Goal: Task Accomplishment & Management: Complete application form

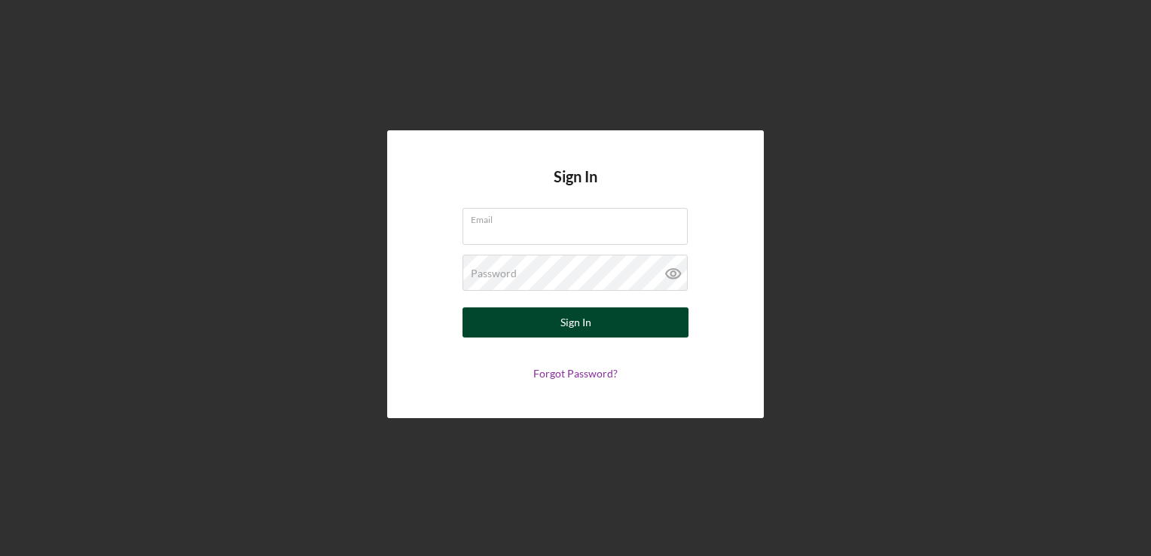
type input "scruz@bridgingvirginia.org"
click at [661, 323] on button "Sign In" at bounding box center [576, 322] width 226 height 30
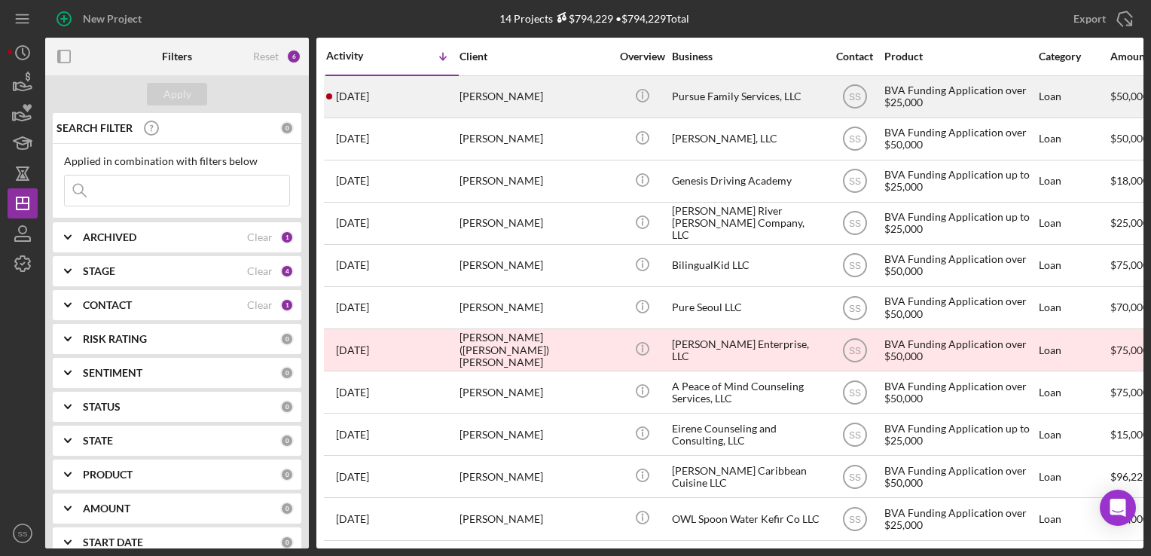
click at [603, 108] on div "[PERSON_NAME]" at bounding box center [535, 97] width 151 height 40
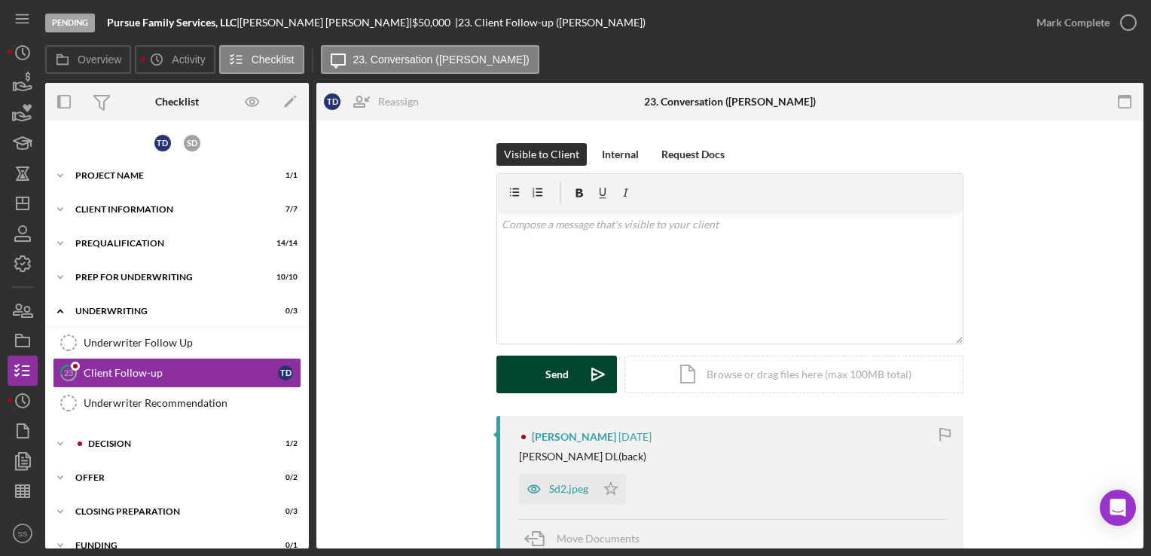
scroll to position [36, 0]
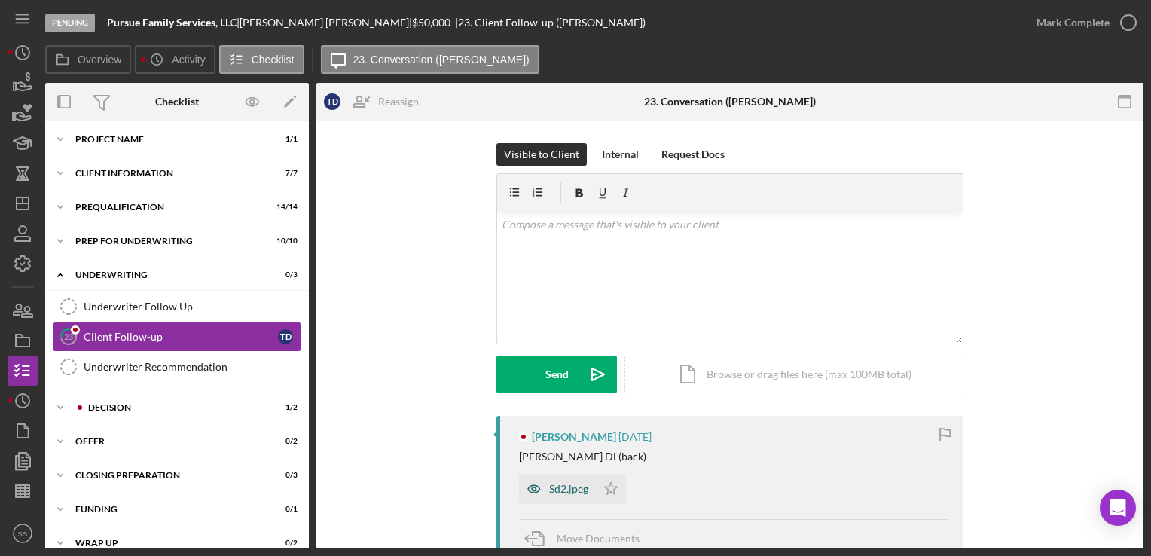
click at [573, 481] on div "Sd2.jpeg" at bounding box center [557, 489] width 77 height 30
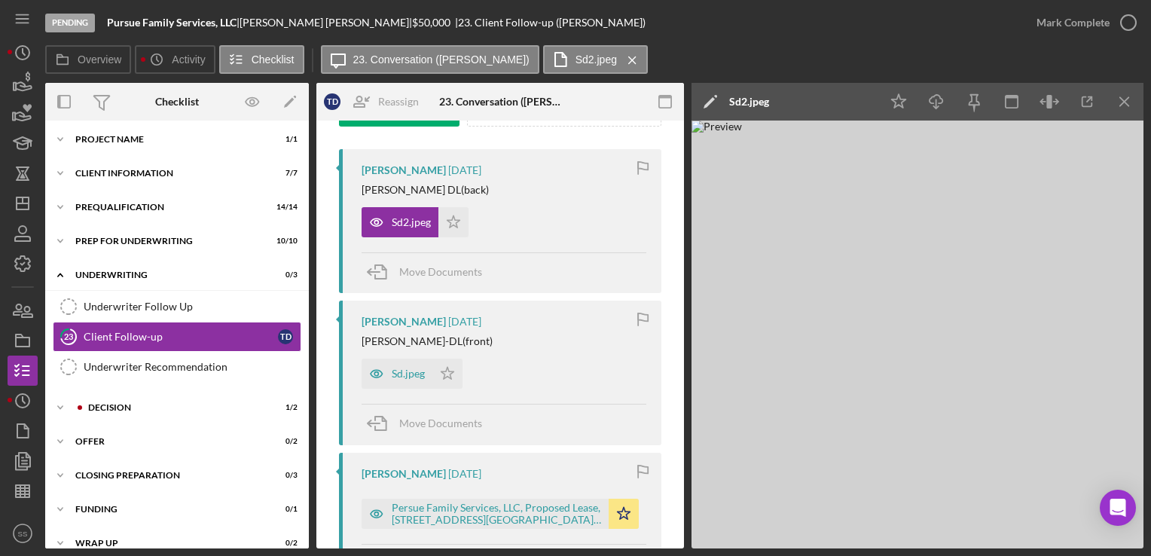
scroll to position [289, 0]
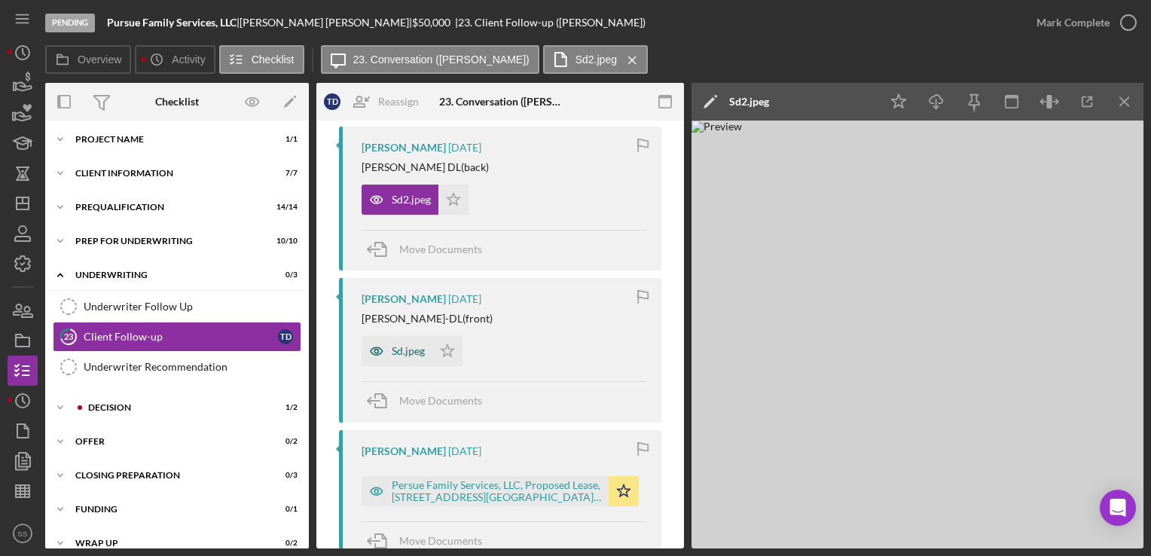
click at [395, 339] on div "Sd.jpeg" at bounding box center [397, 351] width 71 height 30
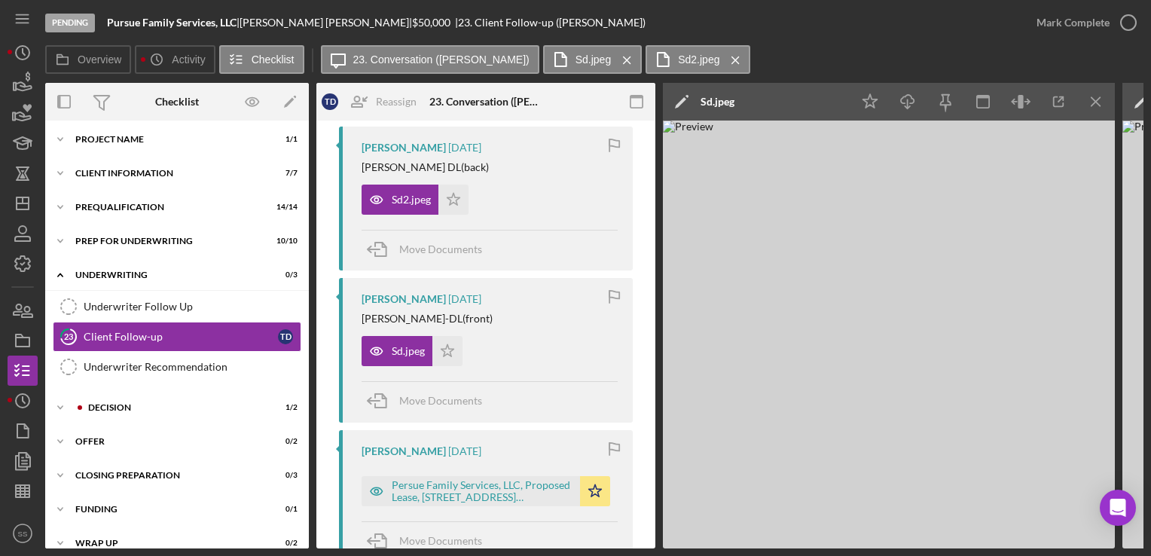
click at [722, 93] on div "Sd.jpeg" at bounding box center [718, 102] width 34 height 38
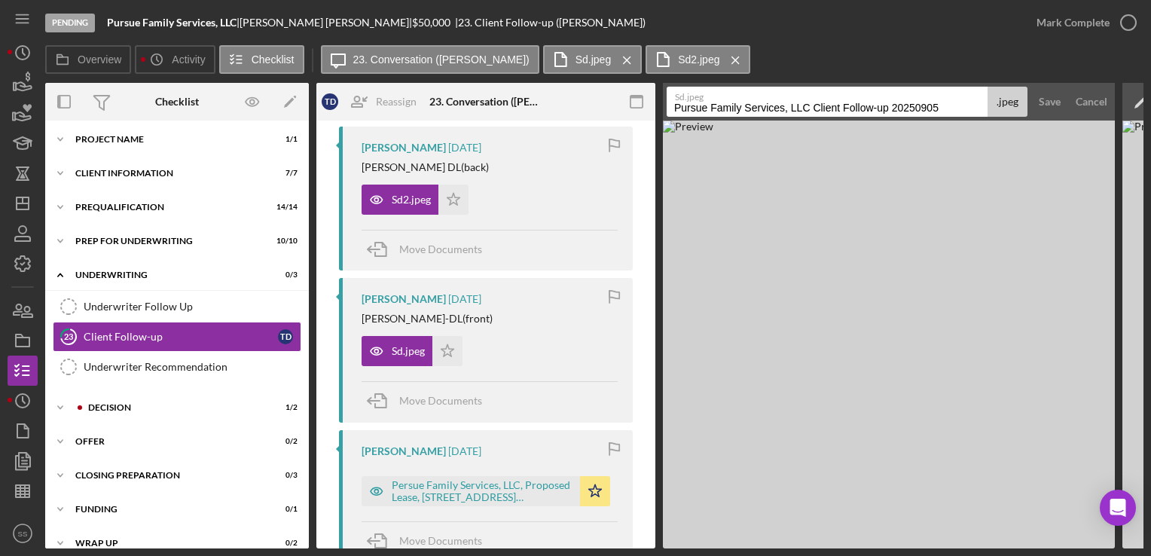
click at [729, 106] on input "Pursue Family Services, LLC Client Follow-up 20250905" at bounding box center [827, 102] width 321 height 30
click at [726, 109] on input "Driver's License -- Shannon Davis -- front" at bounding box center [827, 102] width 321 height 30
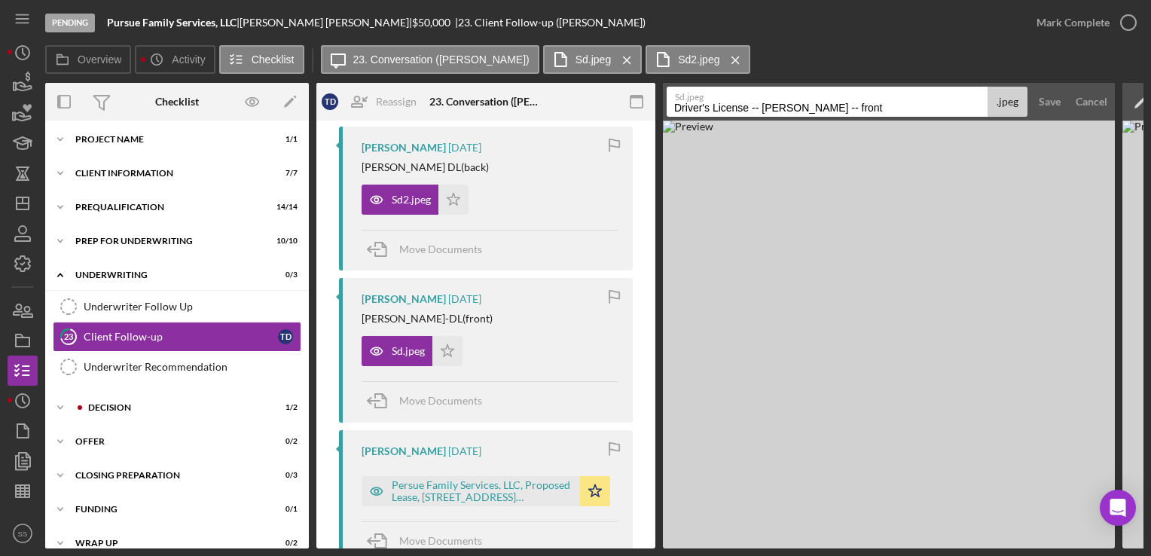
click at [726, 109] on input "Driver's License -- Shannon Davis -- front" at bounding box center [827, 102] width 321 height 30
type input "Driver's License -- Shannon Davis -- front"
click at [1098, 215] on img at bounding box center [889, 335] width 452 height 428
click at [1040, 91] on div "Save" at bounding box center [1050, 102] width 22 height 30
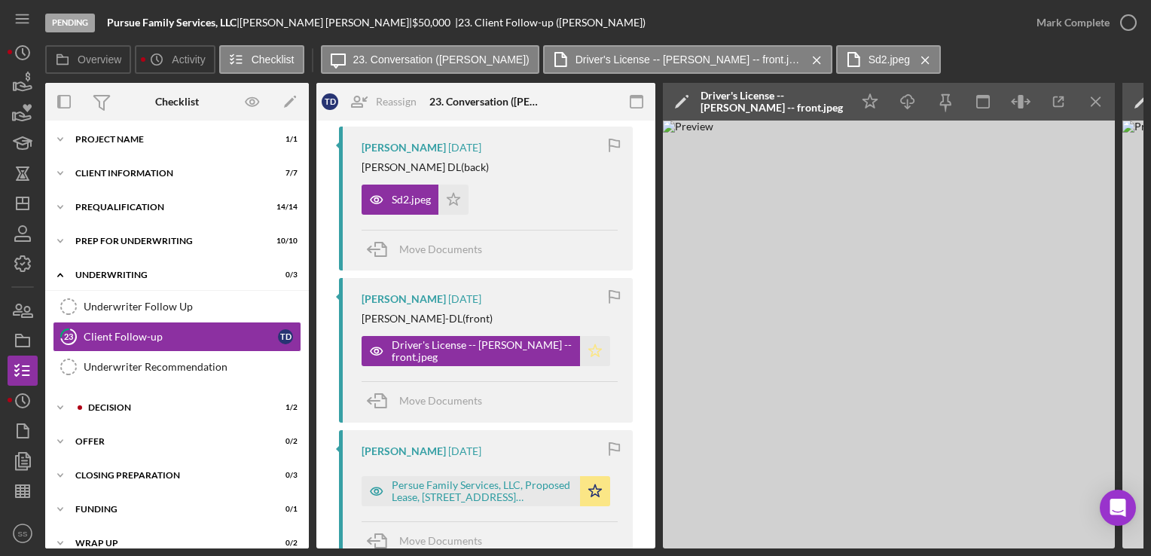
click at [597, 349] on polygon "button" at bounding box center [595, 351] width 13 height 12
click at [456, 191] on icon "Icon/Star" at bounding box center [453, 200] width 30 height 30
click at [397, 199] on div "Sd2.jpeg" at bounding box center [411, 200] width 39 height 12
click at [573, 185] on div "Sd2.jpeg Icon/Star" at bounding box center [490, 196] width 256 height 38
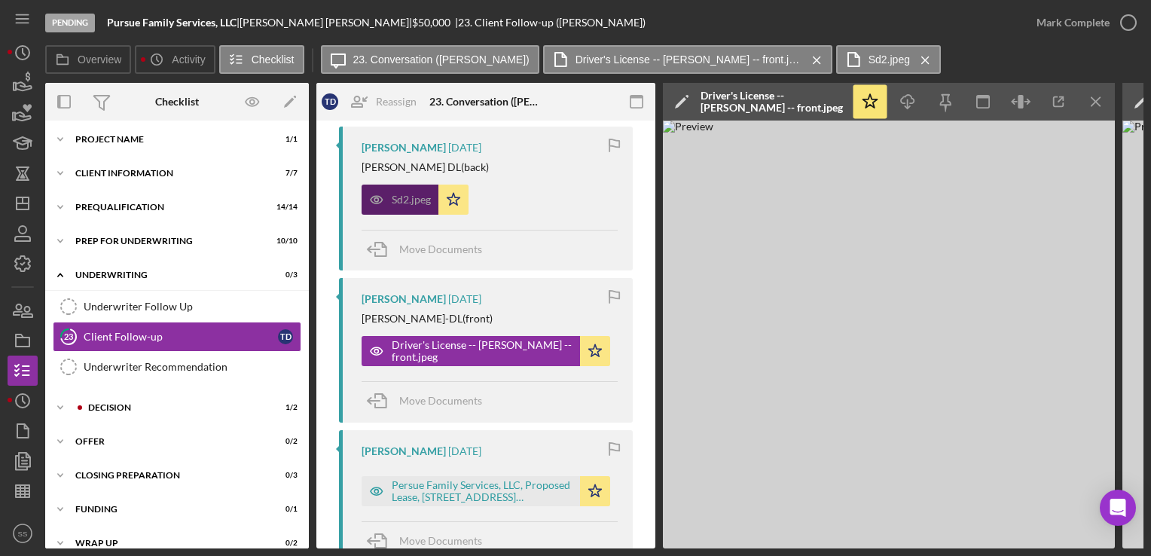
click at [408, 200] on div "Sd2.jpeg" at bounding box center [411, 200] width 39 height 12
click at [869, 59] on label "Sd2.jpeg" at bounding box center [889, 59] width 41 height 12
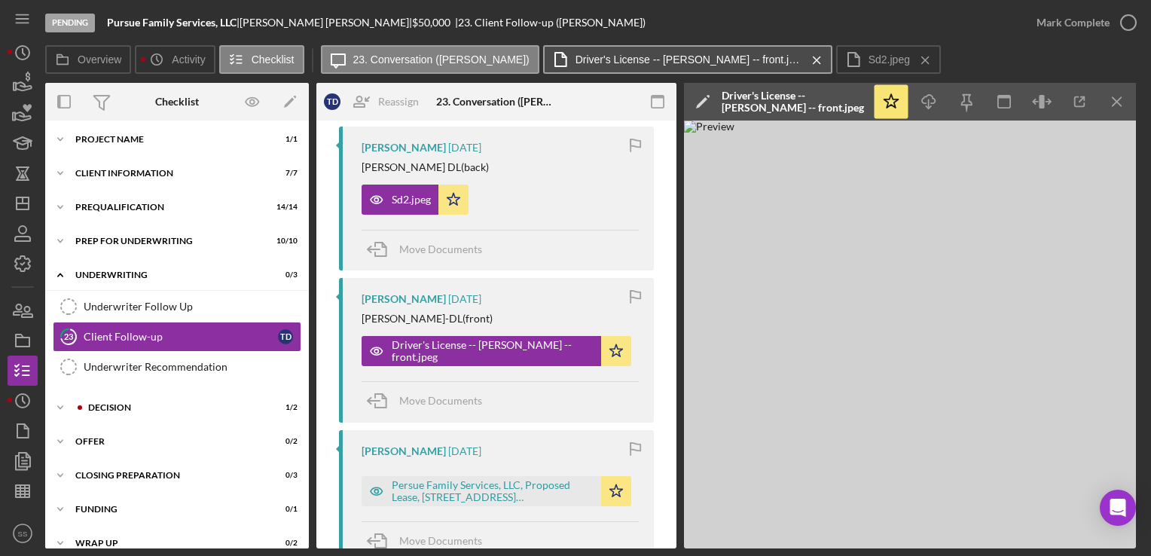
click at [672, 66] on button "Driver's License -- Shannon Davis -- front.jpeg Icon/Menu Close" at bounding box center [687, 59] width 289 height 29
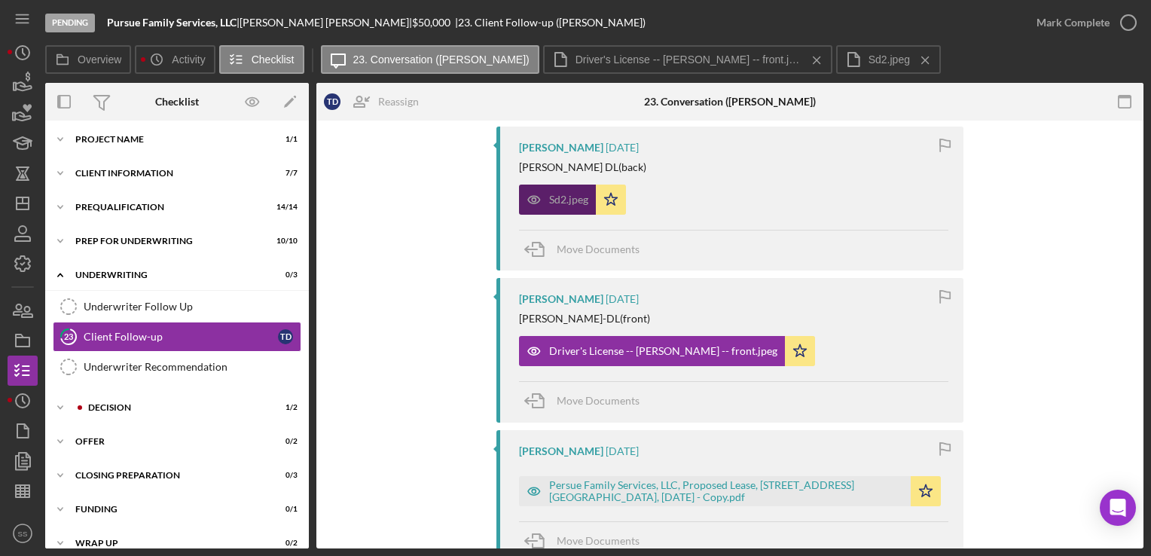
click at [555, 194] on div "Sd2.jpeg" at bounding box center [568, 200] width 39 height 12
click at [912, 60] on icon "Icon/Menu Close" at bounding box center [925, 60] width 26 height 38
click at [560, 203] on div "Sd2.jpeg" at bounding box center [568, 200] width 39 height 12
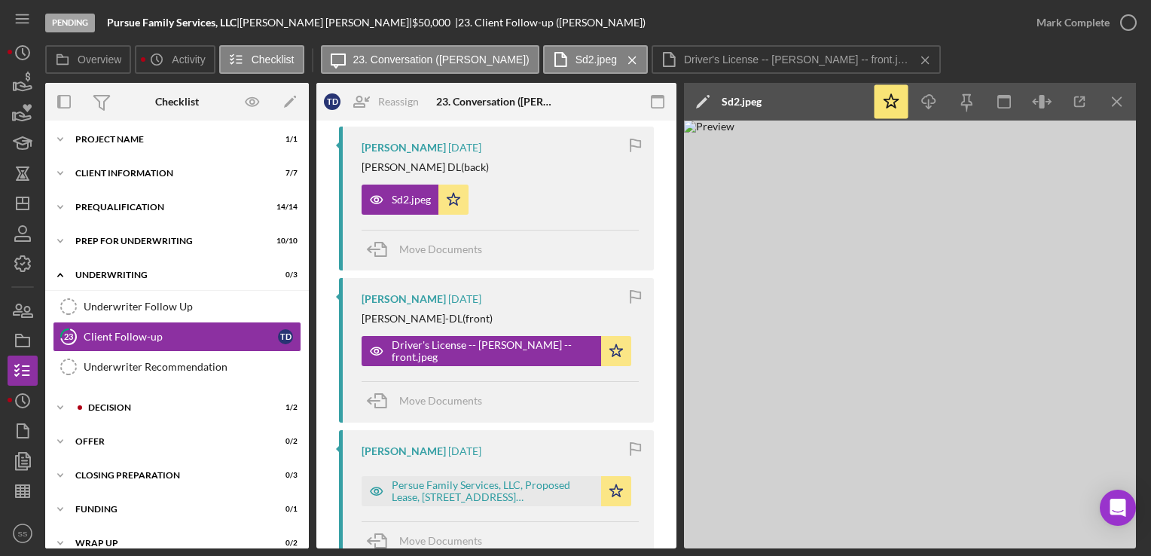
click at [738, 108] on div "Sd2.jpeg" at bounding box center [742, 102] width 40 height 38
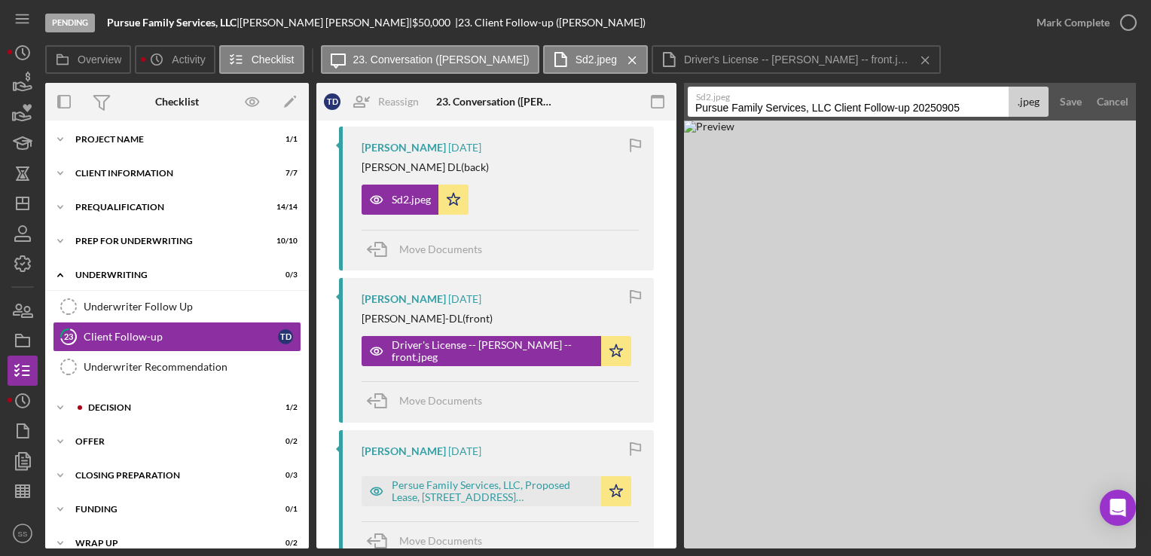
click at [779, 105] on input "Pursue Family Services, LLC Client Follow-up 20250905" at bounding box center [848, 102] width 321 height 30
paste input "Driver's License -- Shannon Davis -- front"
type input "Driver's License -- Shannon Davis -- back"
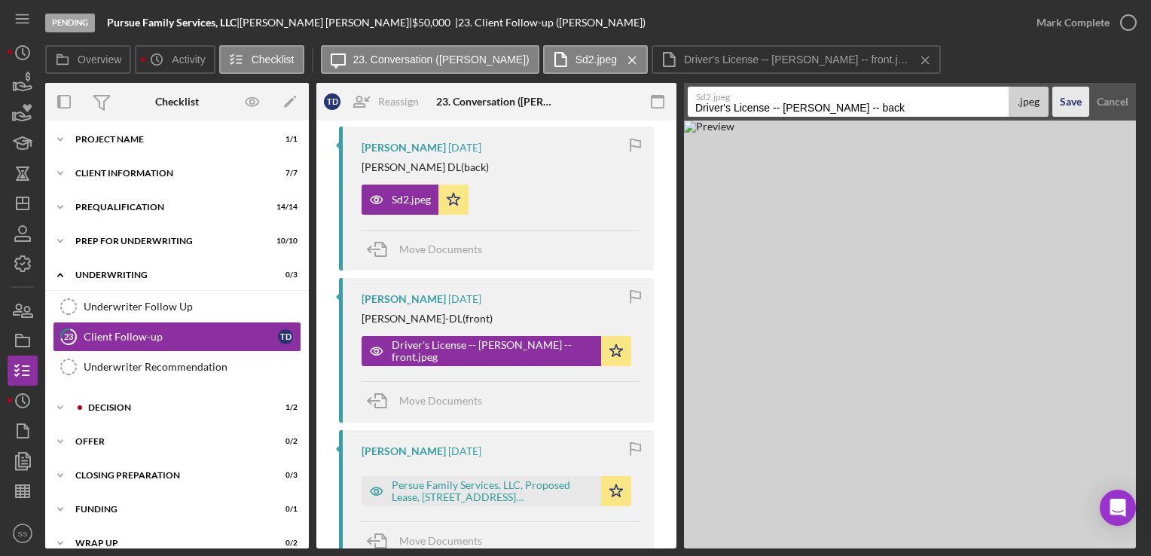
click at [1070, 94] on div "Save" at bounding box center [1071, 102] width 22 height 30
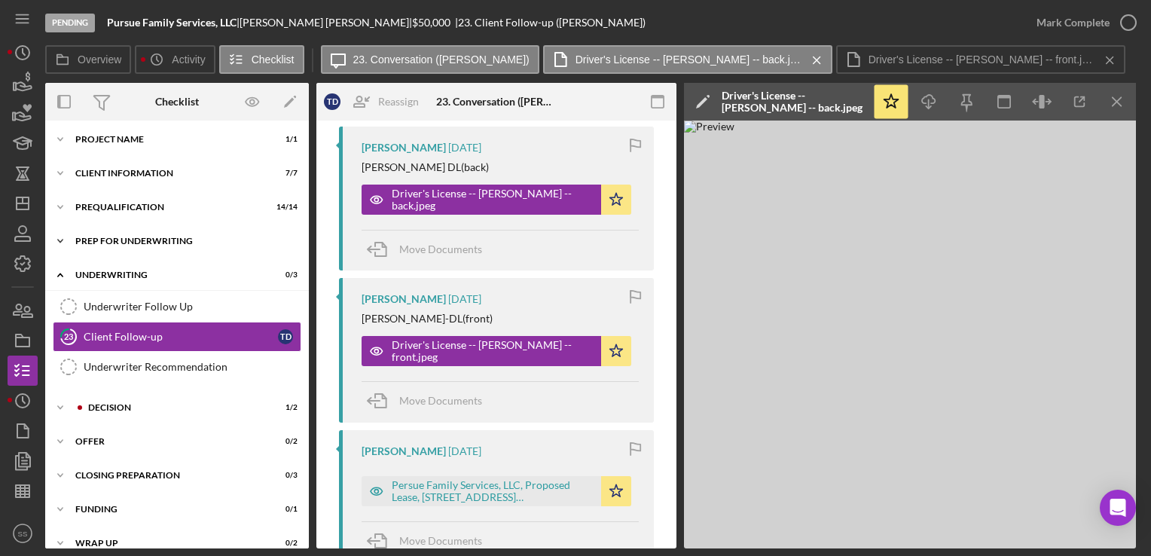
scroll to position [0, 0]
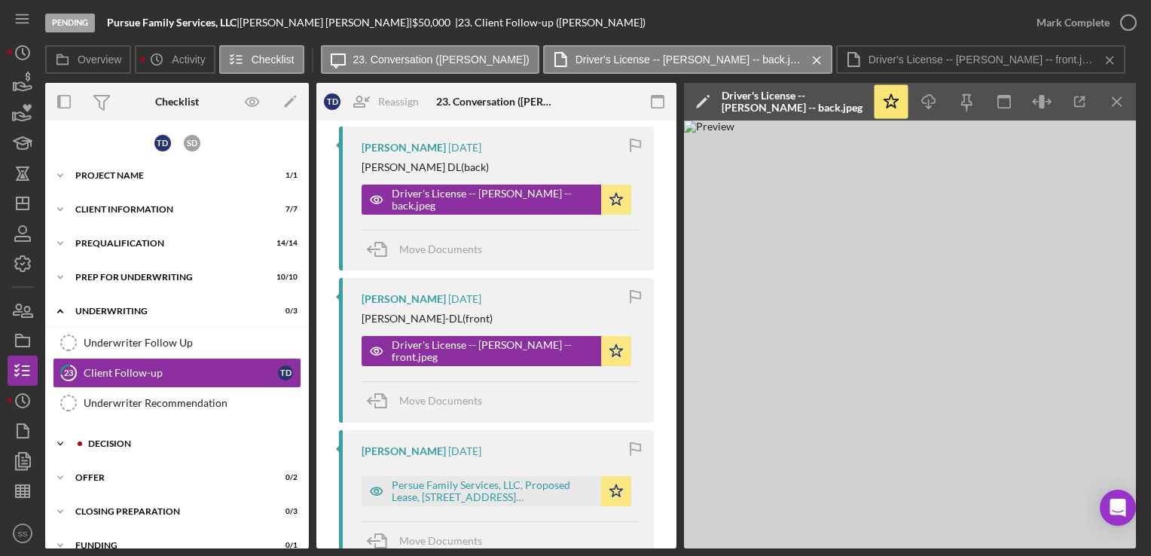
click at [84, 452] on div "Icon/Expander Decision 1 / 2" at bounding box center [177, 444] width 264 height 30
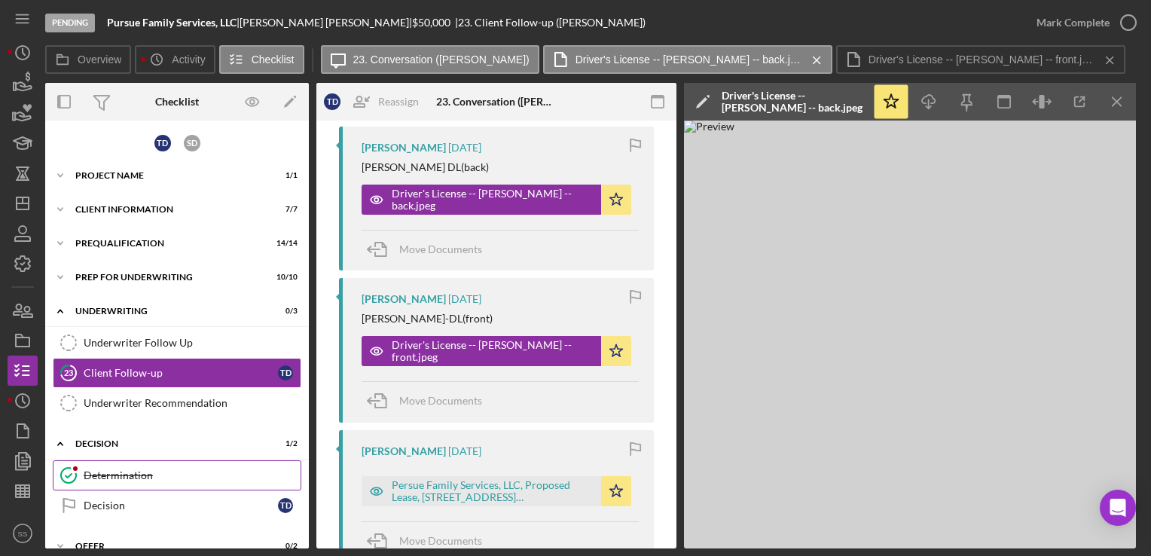
click at [148, 484] on link "Determination Determination" at bounding box center [177, 475] width 249 height 30
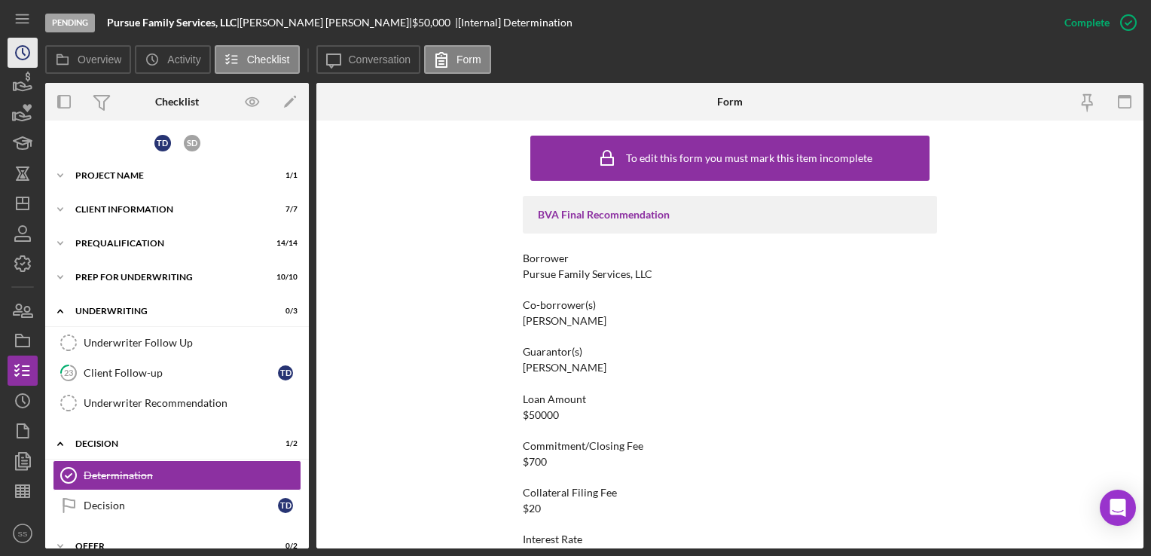
drag, startPoint x: 162, startPoint y: 228, endPoint x: 21, endPoint y: 62, distance: 217.5
click at [21, 62] on icon "Icon/History" at bounding box center [23, 53] width 38 height 38
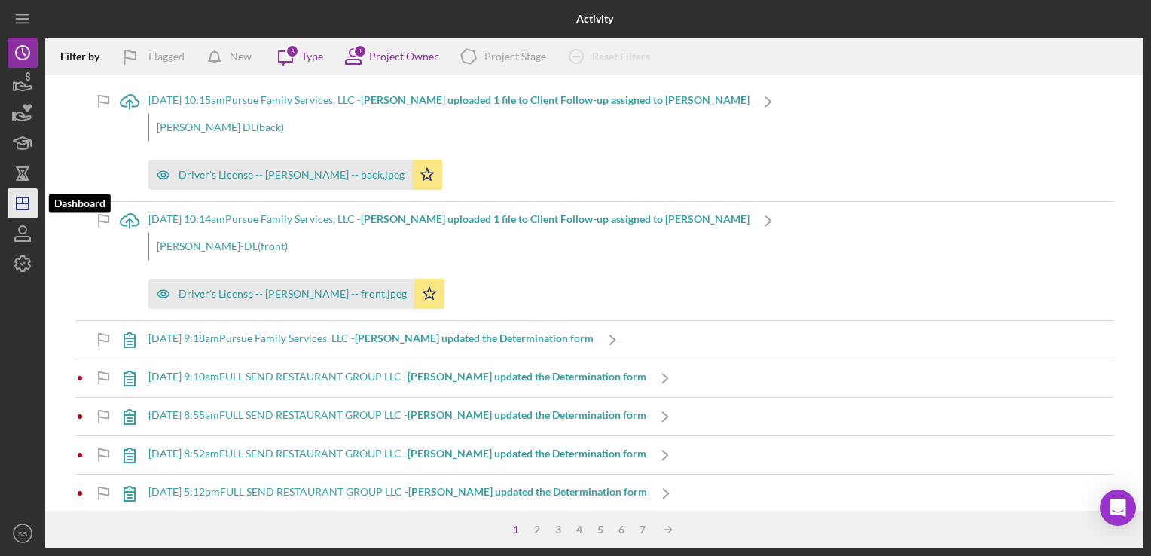
click at [29, 200] on polygon "button" at bounding box center [23, 203] width 12 height 12
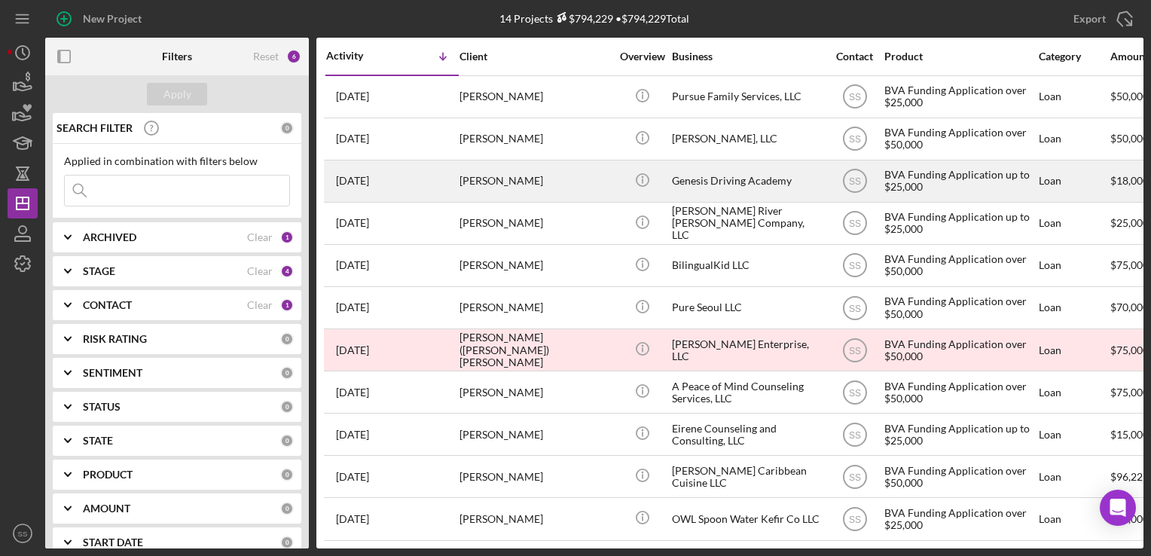
click at [536, 177] on div "[PERSON_NAME]" at bounding box center [535, 181] width 151 height 40
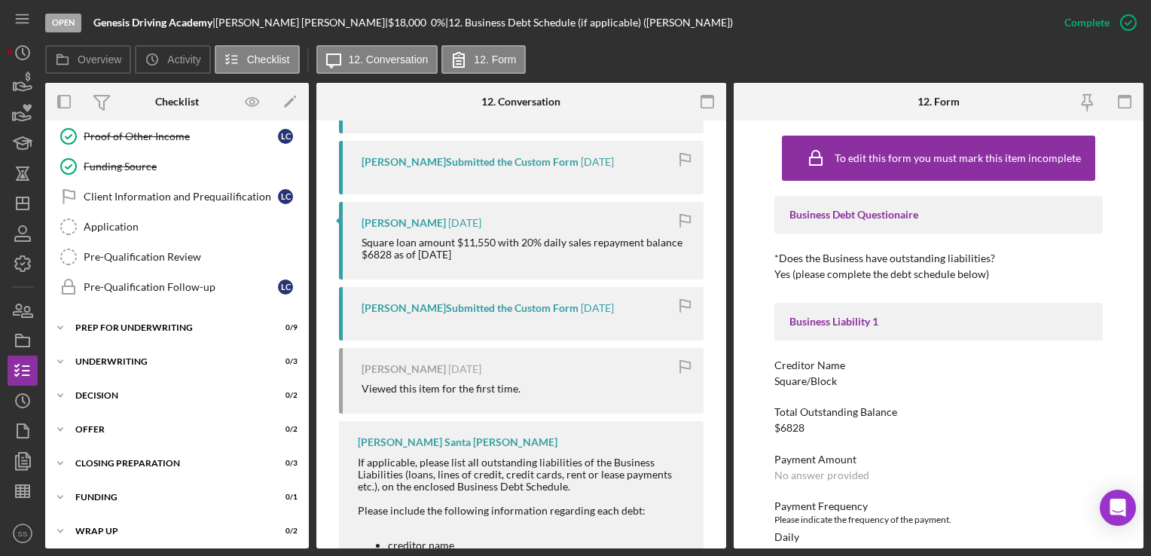
scroll to position [1189, 0]
click at [142, 251] on div "Pre-Qualification Review" at bounding box center [192, 257] width 217 height 12
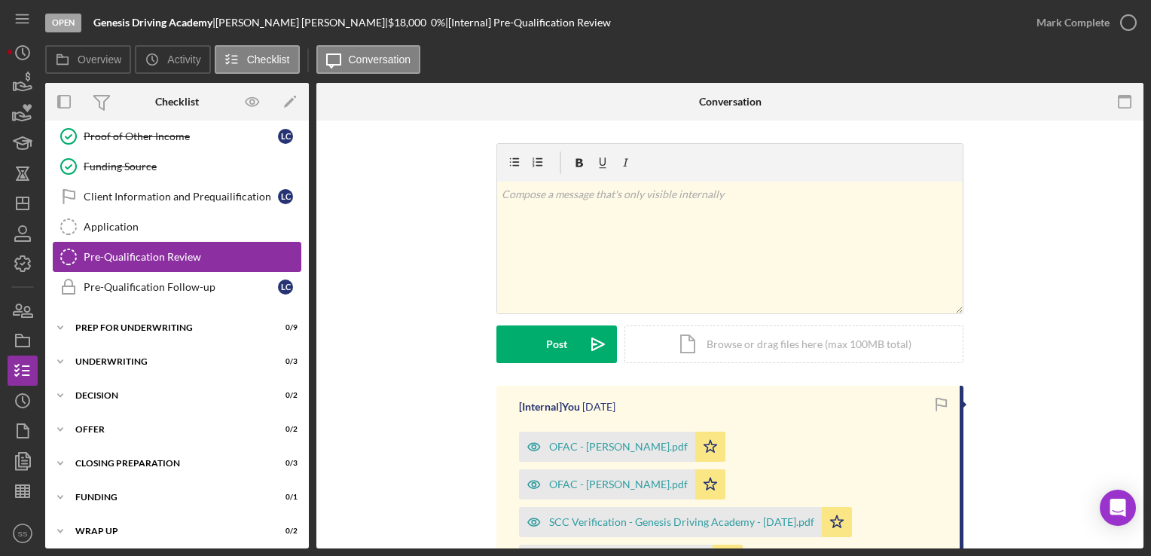
scroll to position [316, 0]
click at [220, 325] on div "Prep for Underwriting" at bounding box center [182, 327] width 215 height 9
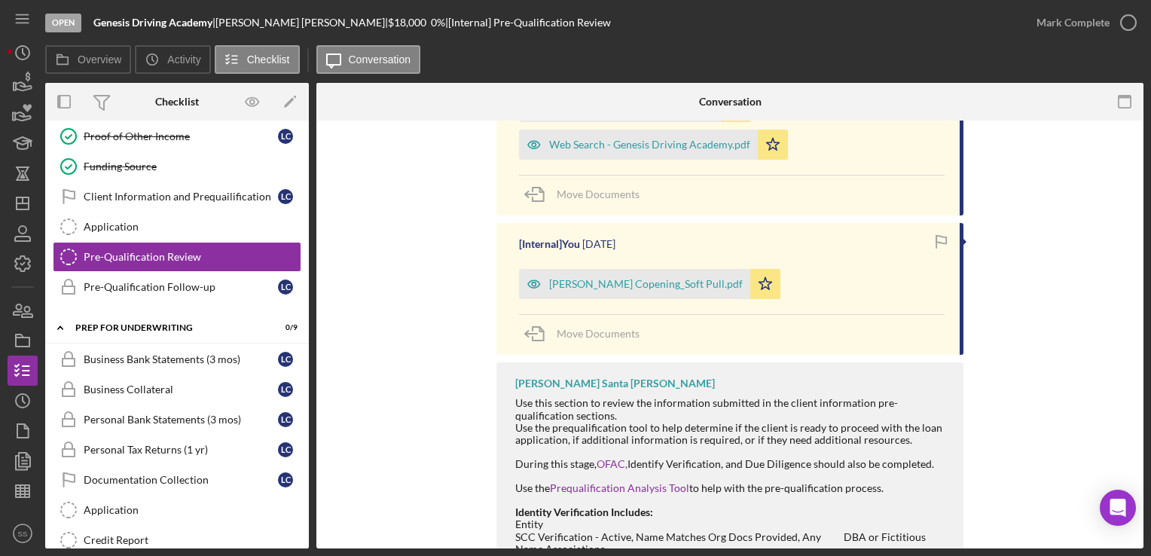
scroll to position [491, 0]
click at [19, 487] on icon "button" at bounding box center [23, 491] width 38 height 38
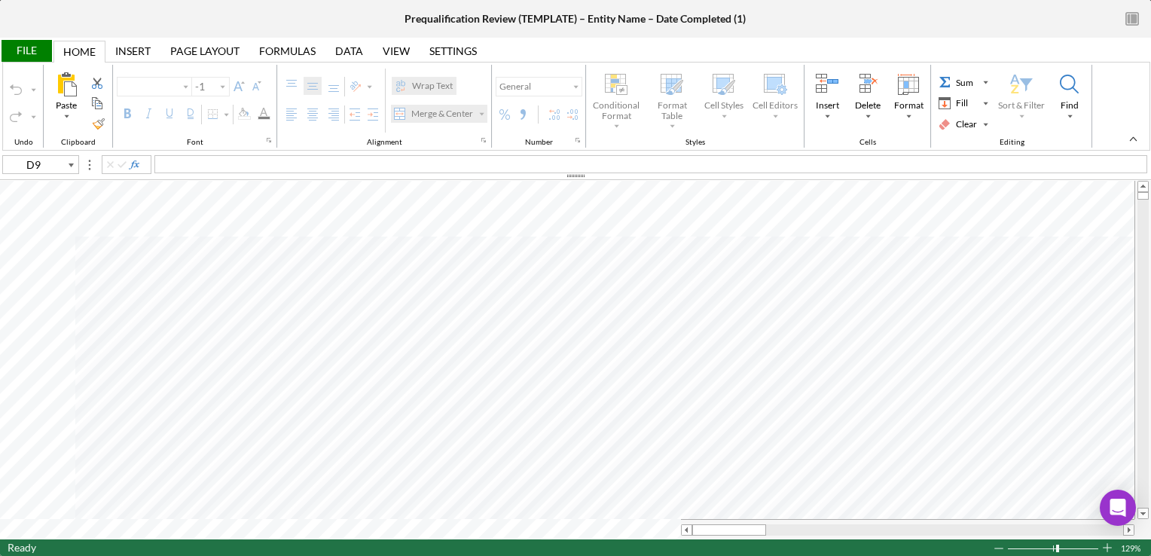
type input "Proxima Nova"
type input "11"
click at [624, 16] on div "Prequalification Review (TEMPLATE) – Entity Name – Date Completed (1)" at bounding box center [575, 19] width 341 height 12
click at [554, 23] on div "Prequalification Review (TEMPLATE) – Entity Name – Date Completed (1)" at bounding box center [575, 19] width 341 height 12
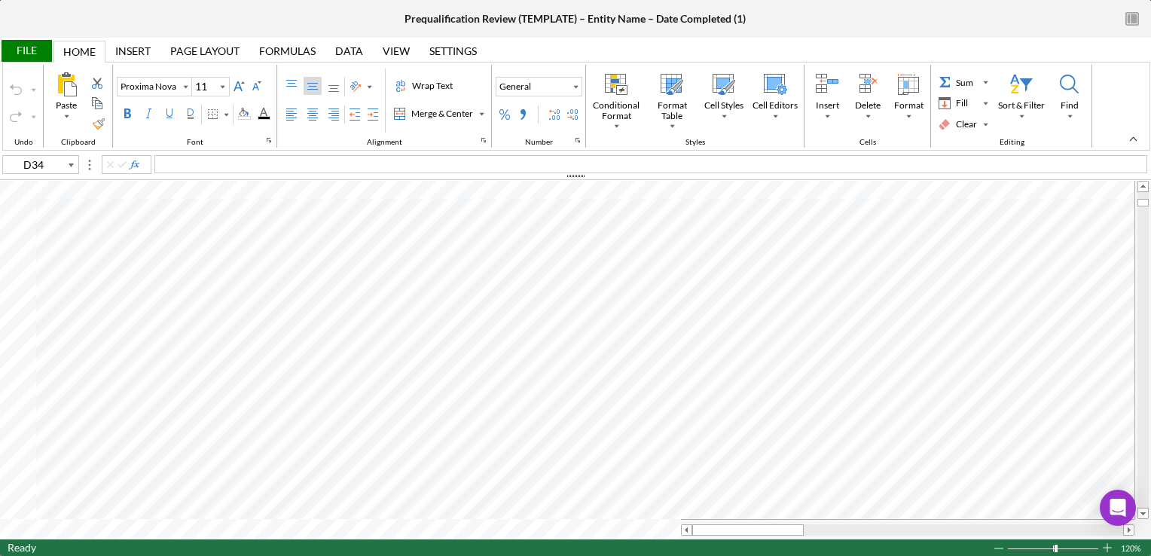
type input "B34"
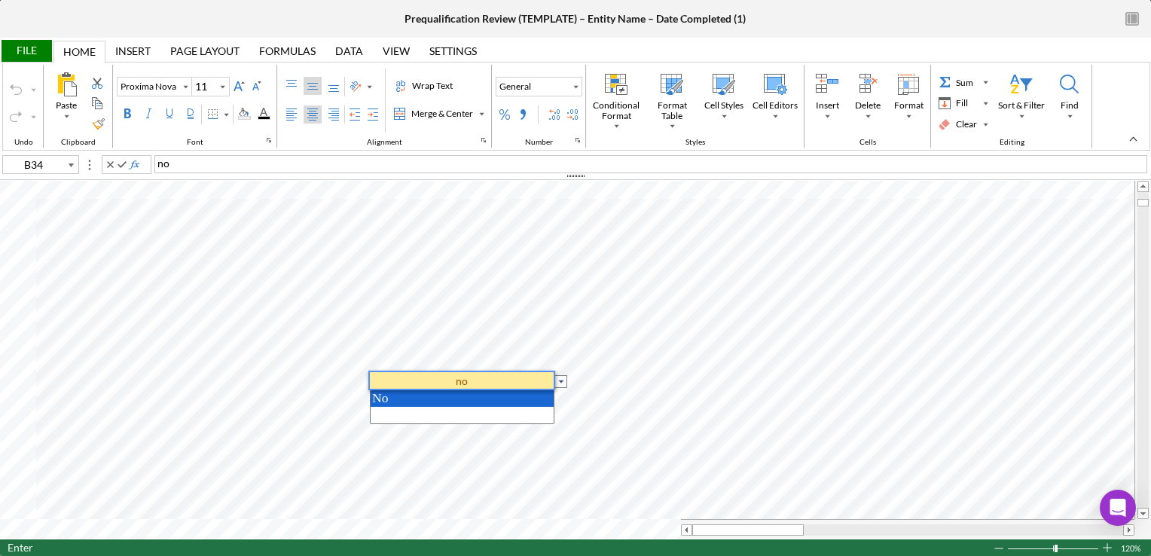
click at [393, 399] on option "No" at bounding box center [462, 398] width 183 height 17
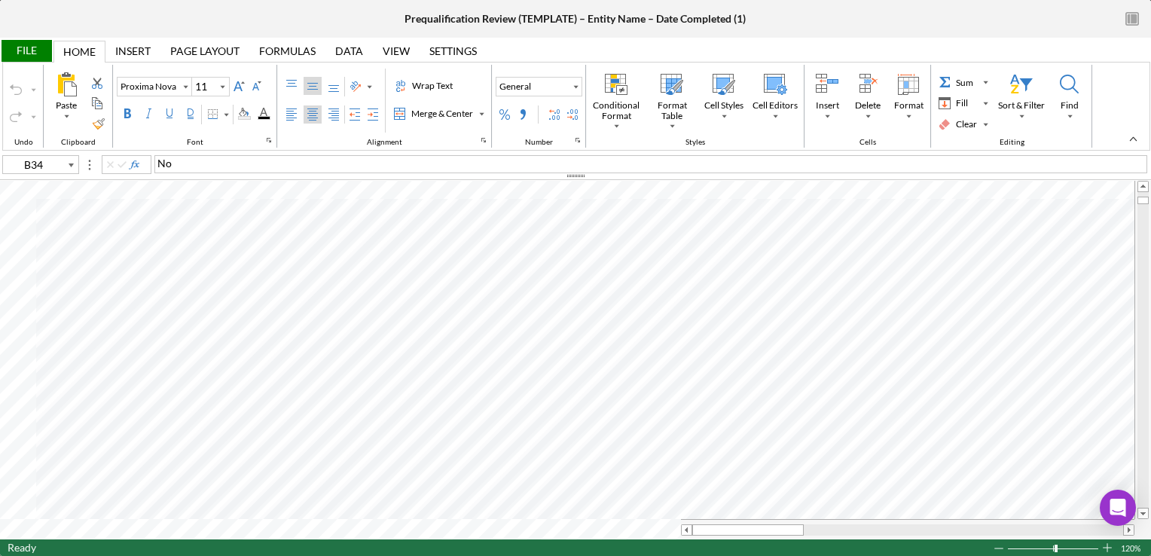
type input "D4"
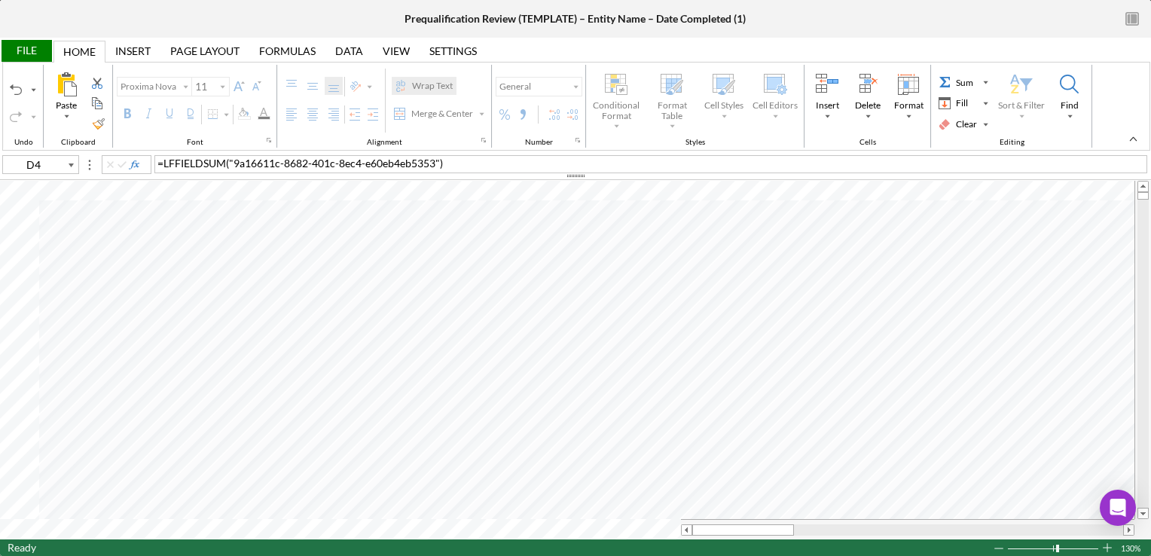
type input "Arial"
type input "10"
type input "Proxima Nova"
type input "11"
type input "D7"
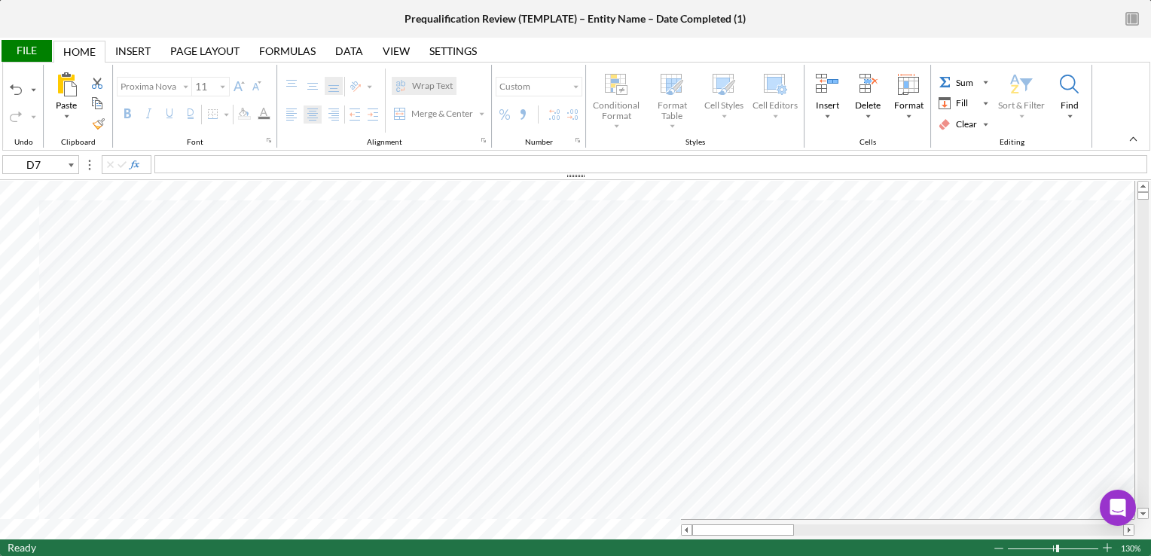
type input "Arial"
type input "10"
type input "D4"
type input "E6"
type input "Proxima Nova"
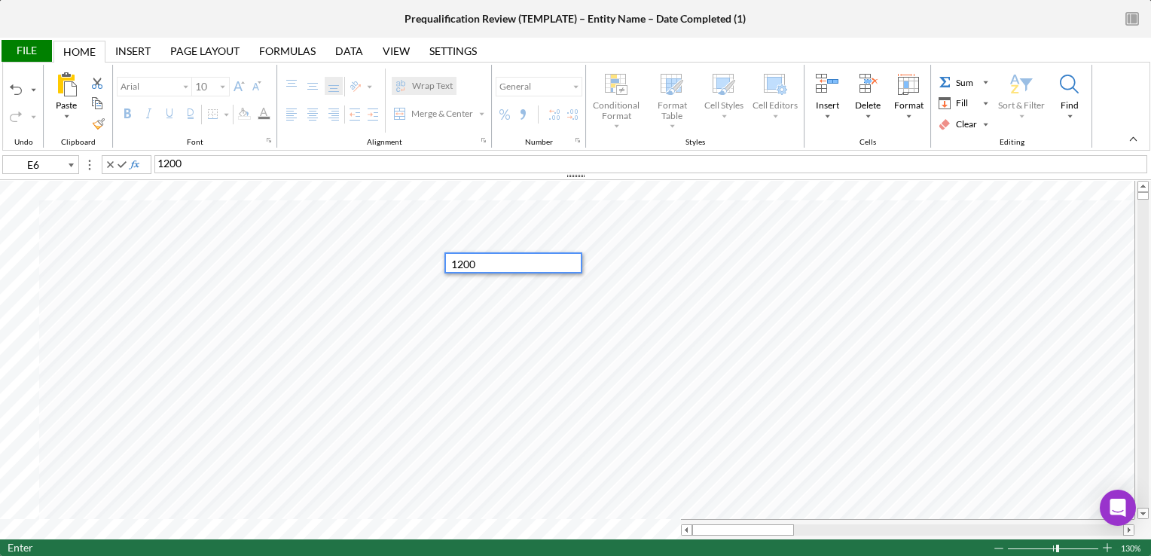
type input "11"
type input "Arial"
type input "10"
type input "D4"
type input "Proxima Nova"
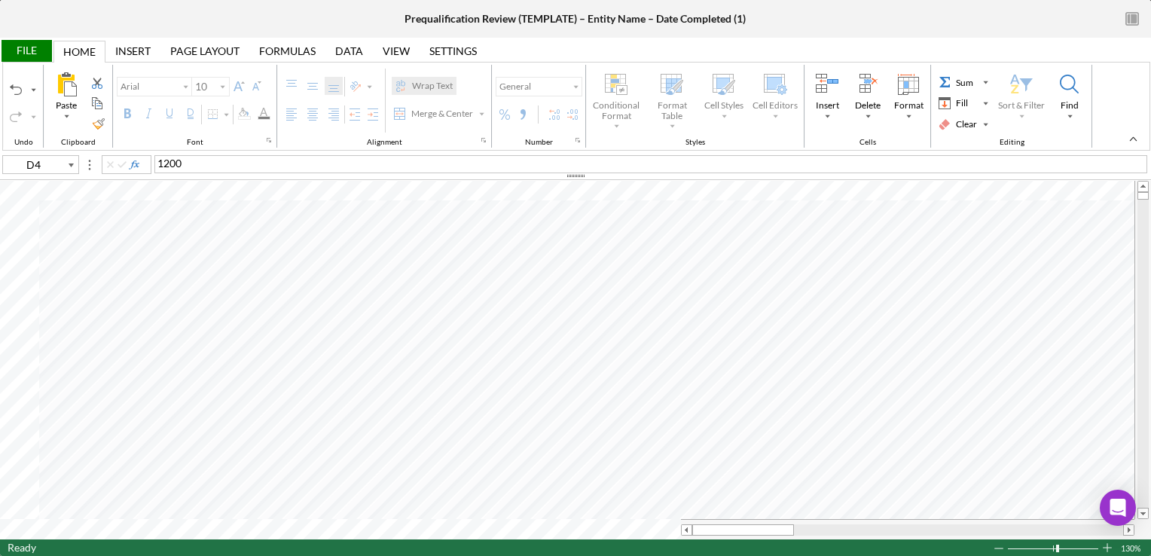
type input "11"
type input "C4"
type input "Arial"
type input "10"
type input "D4"
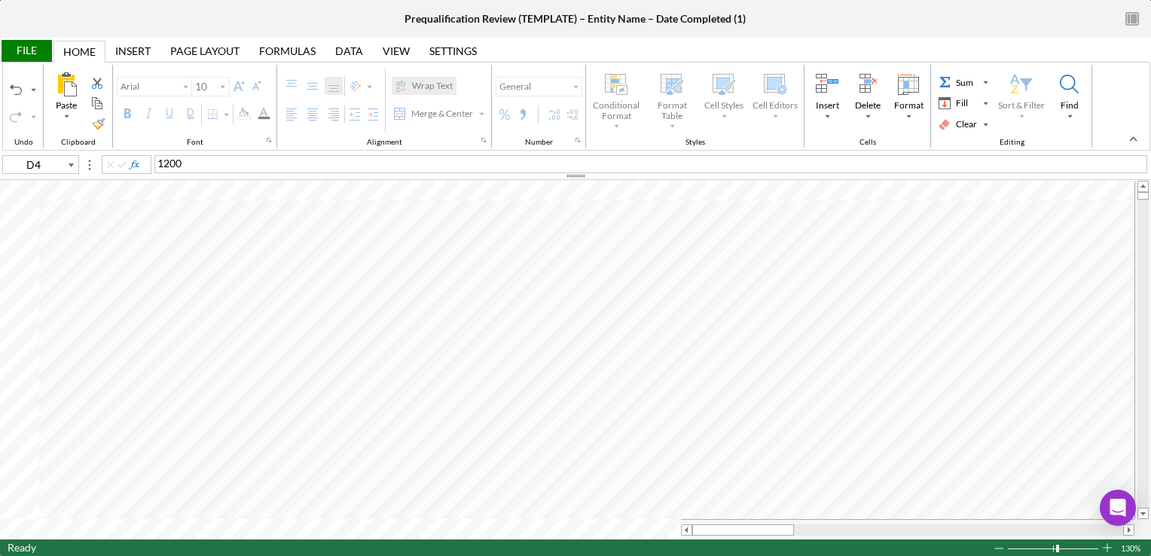
type input "Proxima Nova"
type input "11"
type input "D6"
type input "C6"
click at [390, 321] on option "Monthly" at bounding box center [378, 320] width 134 height 18
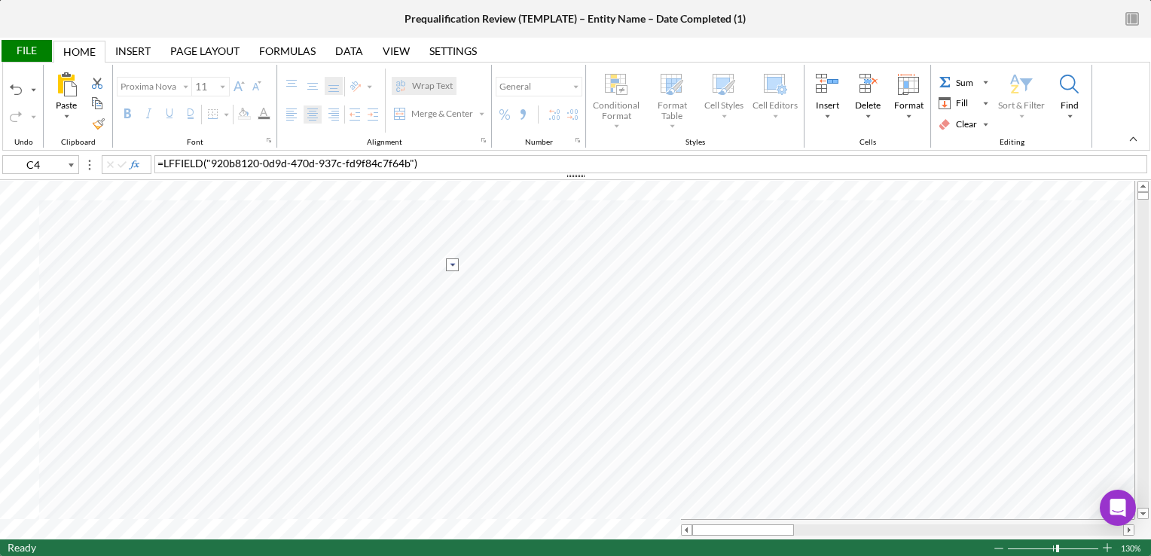
click at [449, 267] on input "image" at bounding box center [452, 264] width 13 height 13
click at [408, 321] on option "Monthly" at bounding box center [378, 319] width 134 height 18
type input "B34"
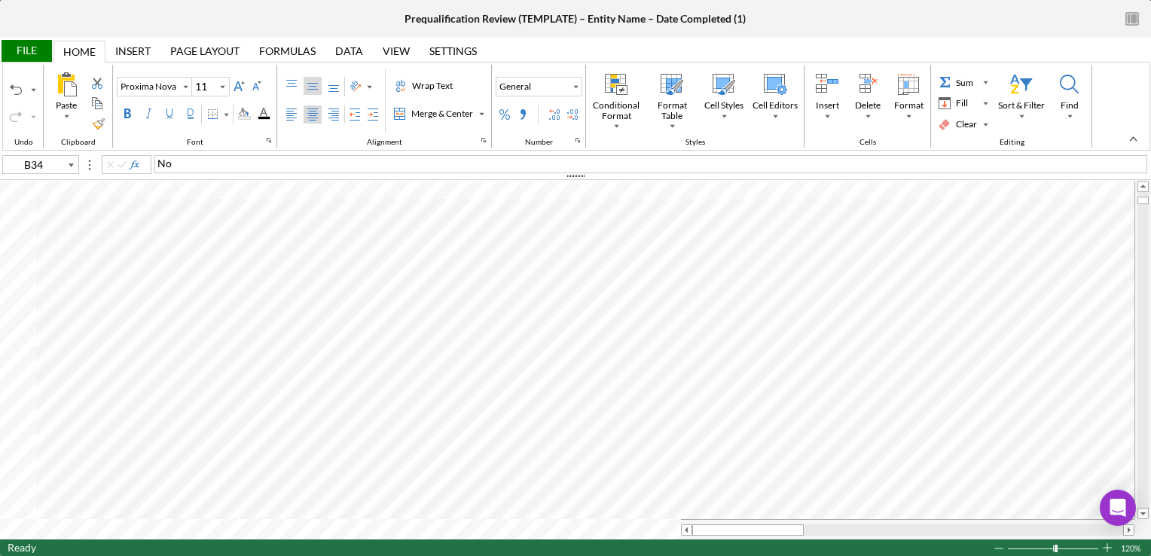
click at [30, 52] on div "File" at bounding box center [26, 51] width 52 height 22
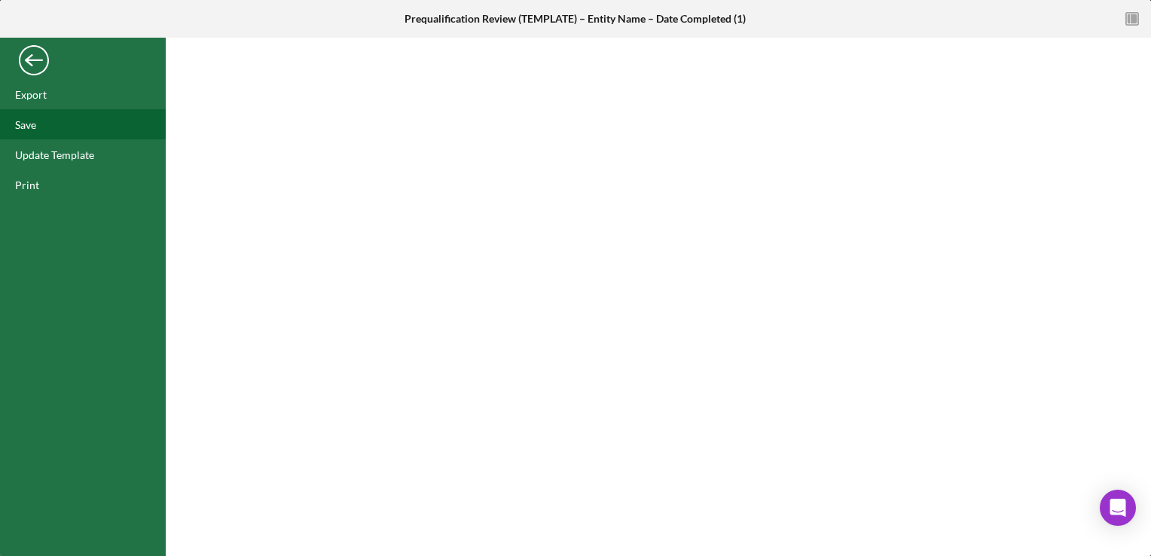
click at [20, 120] on div "Save" at bounding box center [25, 124] width 21 height 13
click at [25, 59] on div "Back" at bounding box center [34, 56] width 30 height 30
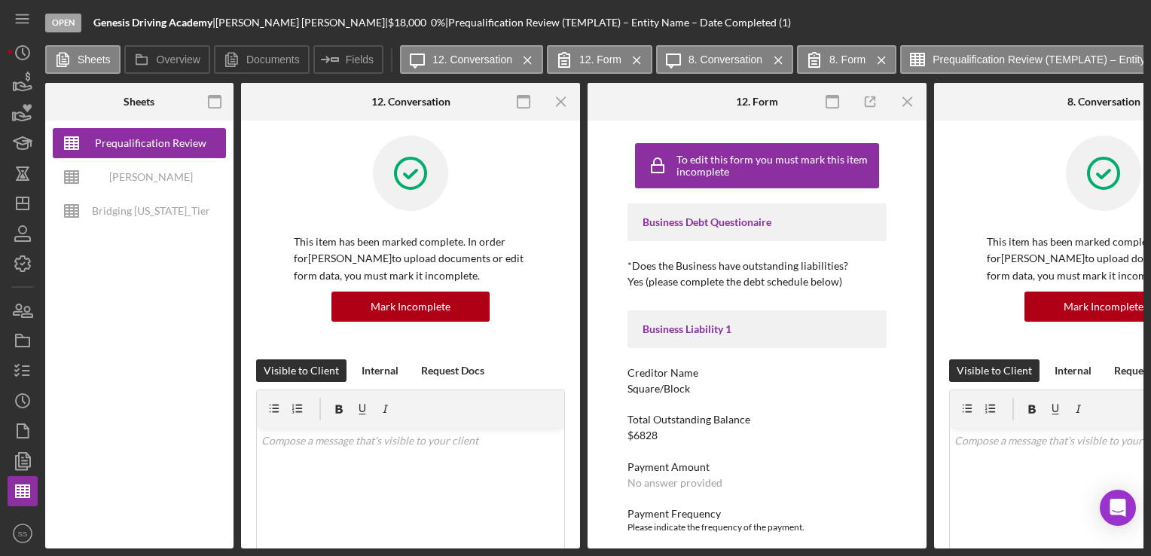
type input "Proxima Nova"
type input "11"
click at [31, 381] on icon "button" at bounding box center [23, 371] width 38 height 38
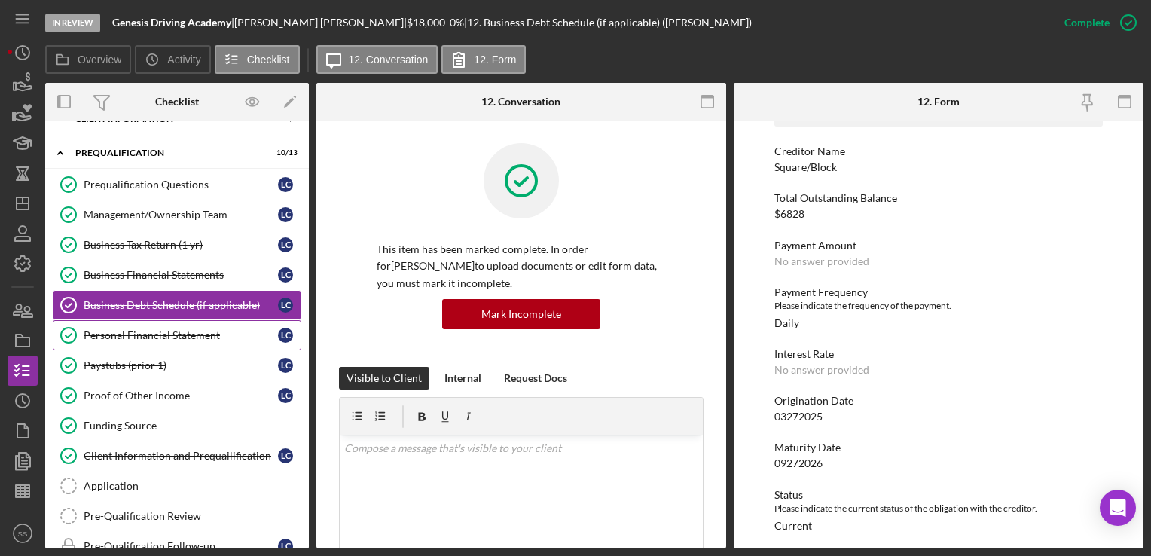
scroll to position [58, 0]
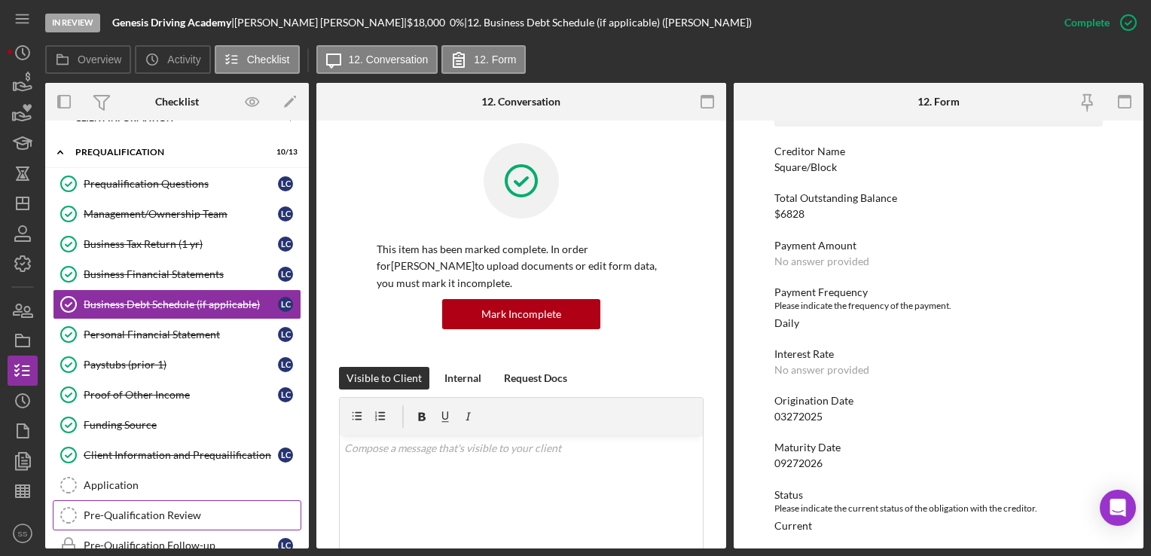
click at [129, 509] on div "Pre-Qualification Review" at bounding box center [192, 515] width 217 height 12
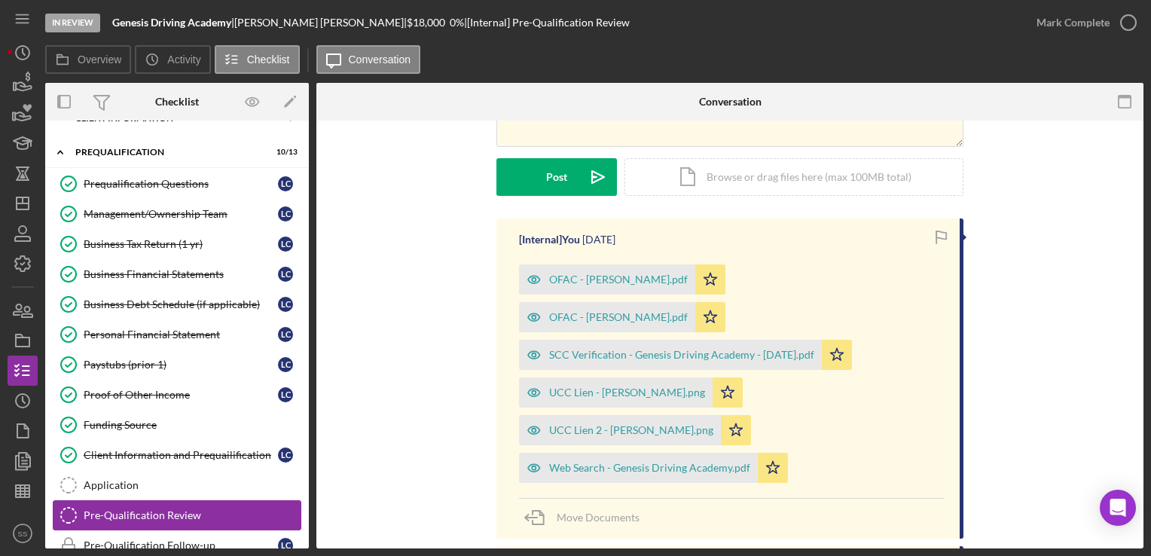
scroll to position [172, 0]
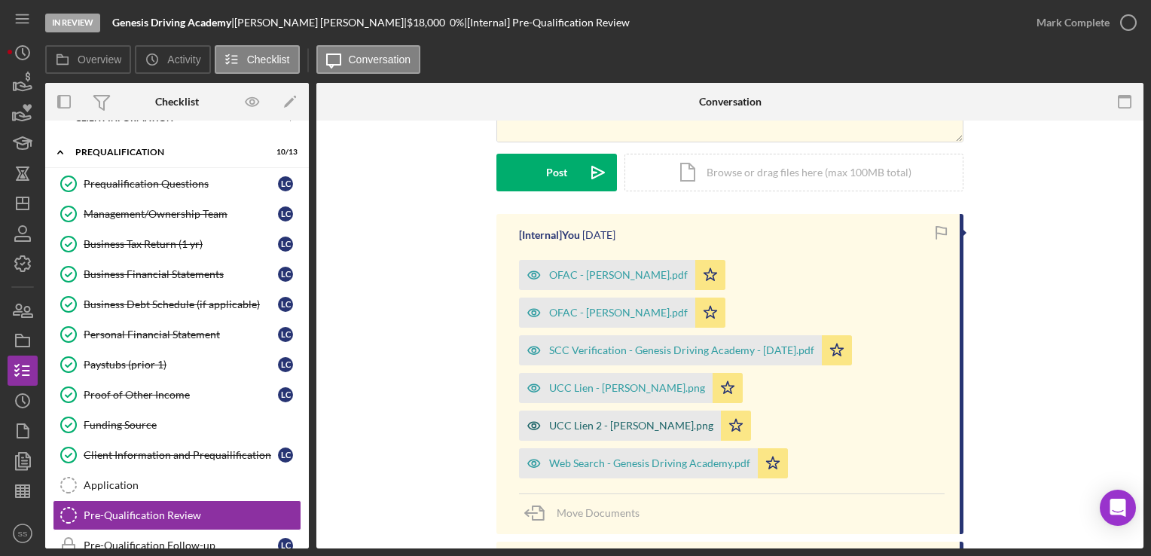
click at [622, 420] on div "UCC Lien 2 - [PERSON_NAME].png" at bounding box center [631, 426] width 164 height 12
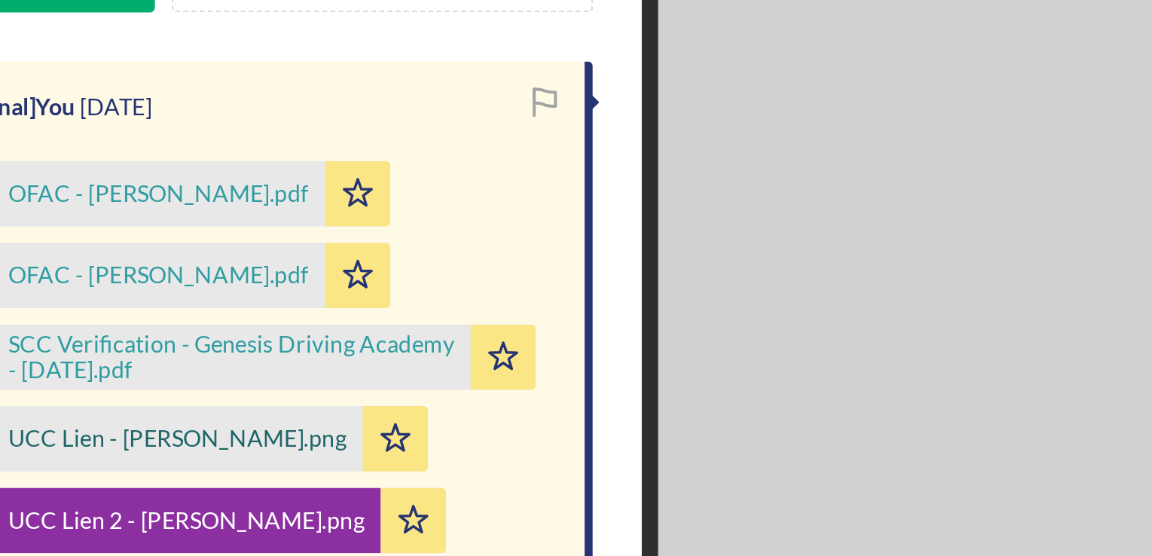
click at [459, 383] on div "UCC Lien - [PERSON_NAME].png" at bounding box center [470, 388] width 156 height 12
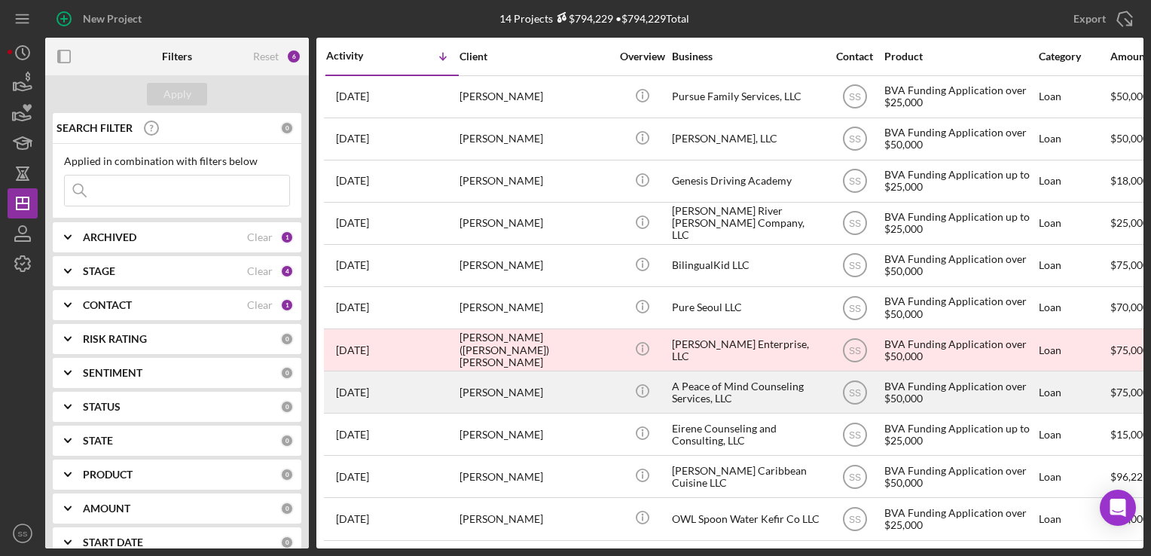
click at [482, 393] on div "[PERSON_NAME]" at bounding box center [535, 392] width 151 height 40
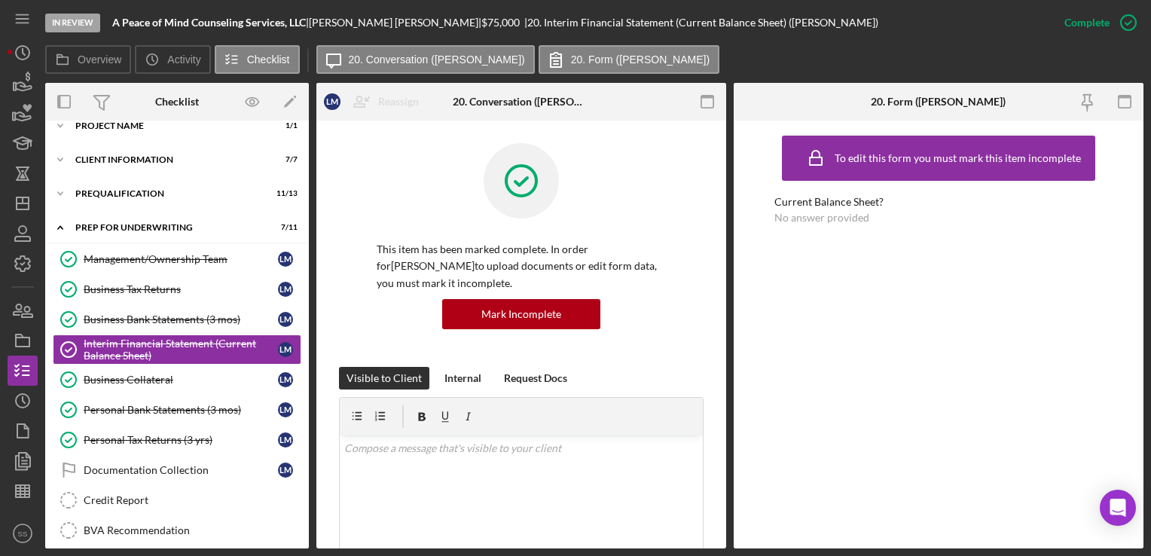
scroll to position [63, 0]
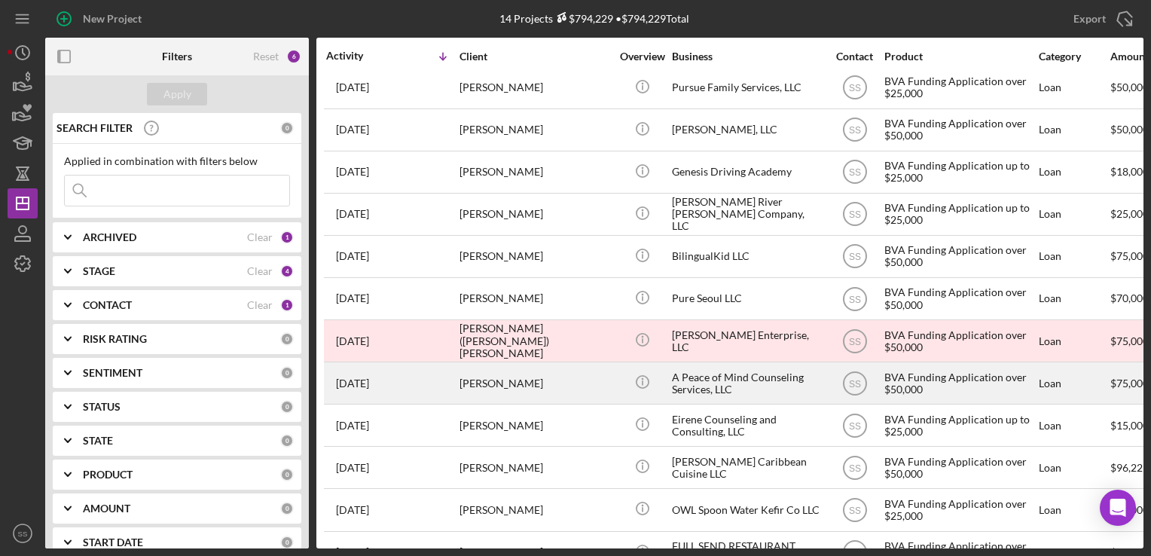
scroll to position [11, 0]
click at [488, 377] on div "[PERSON_NAME]" at bounding box center [535, 382] width 151 height 40
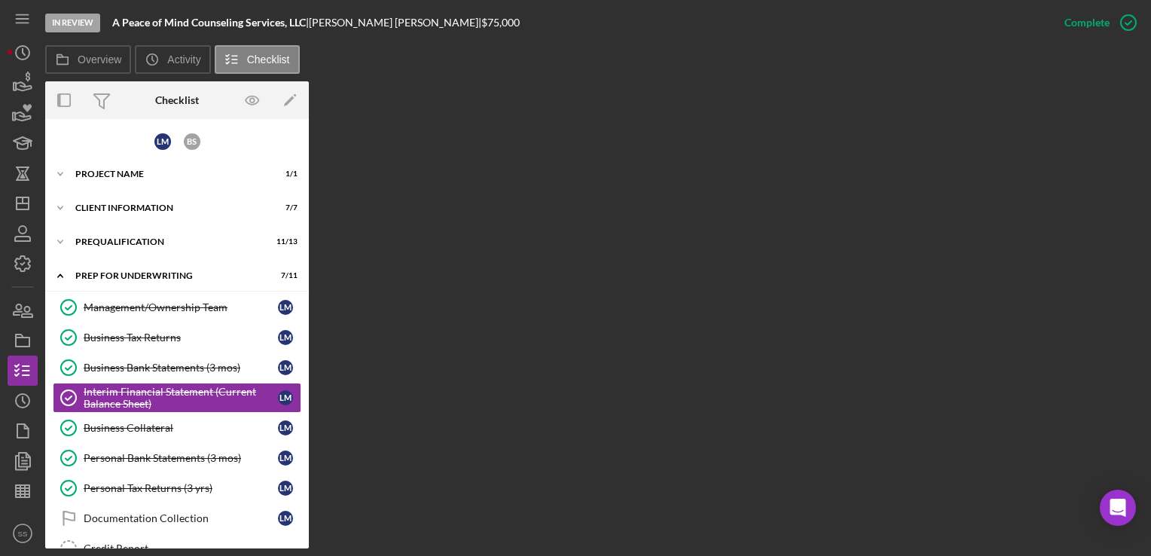
scroll to position [62, 0]
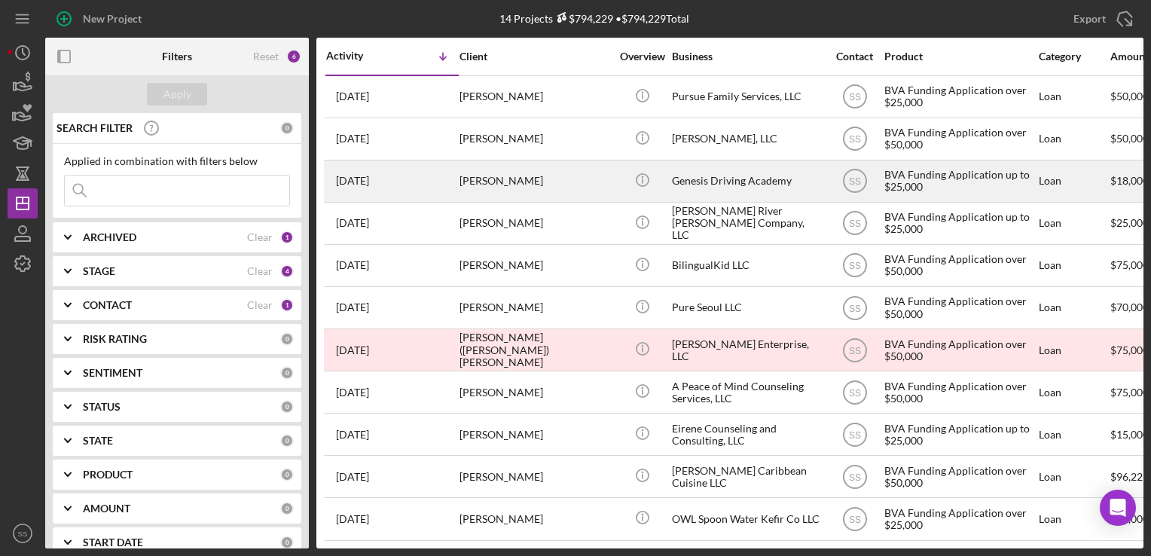
click at [475, 162] on div "[PERSON_NAME]" at bounding box center [535, 181] width 151 height 40
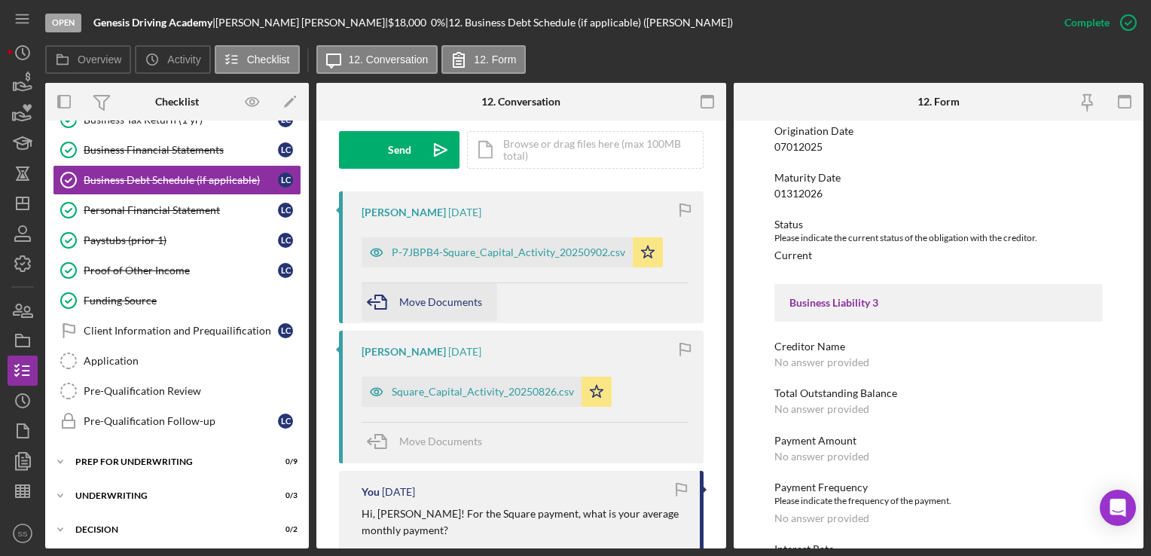
scroll to position [449, 0]
click at [451, 393] on div "Square_Capital_Activity_20250826.csv" at bounding box center [483, 391] width 182 height 12
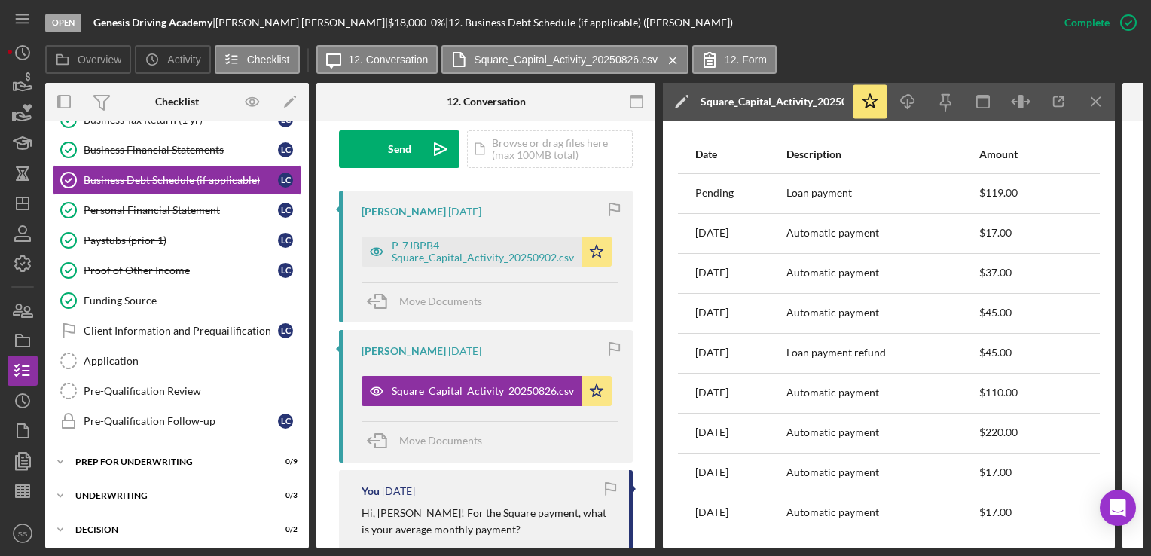
scroll to position [455, 0]
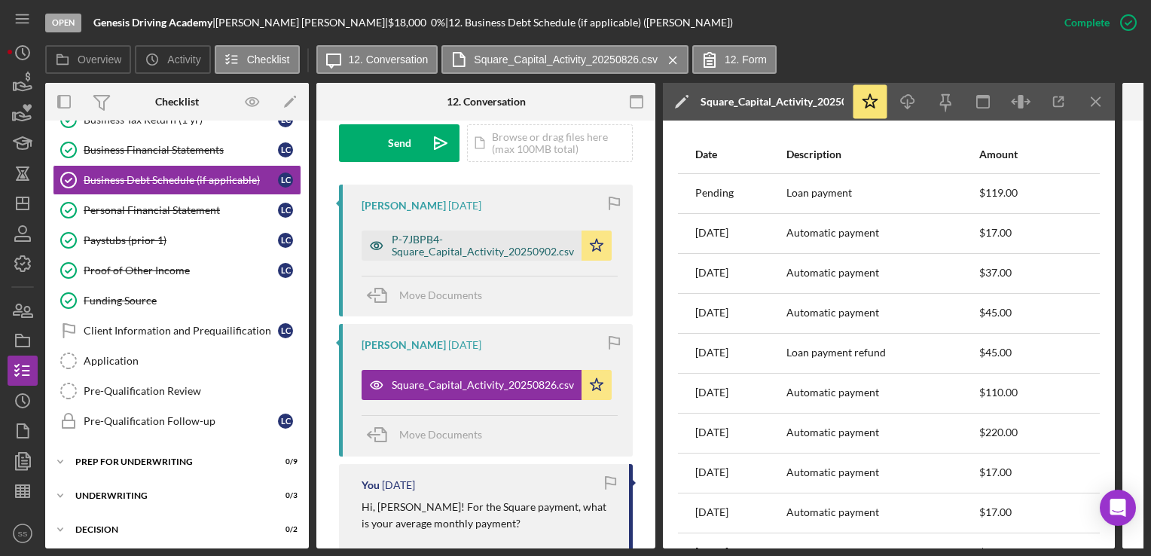
click at [407, 248] on div "P-7JBPB4-Square_Capital_Activity_20250902.csv" at bounding box center [483, 246] width 182 height 24
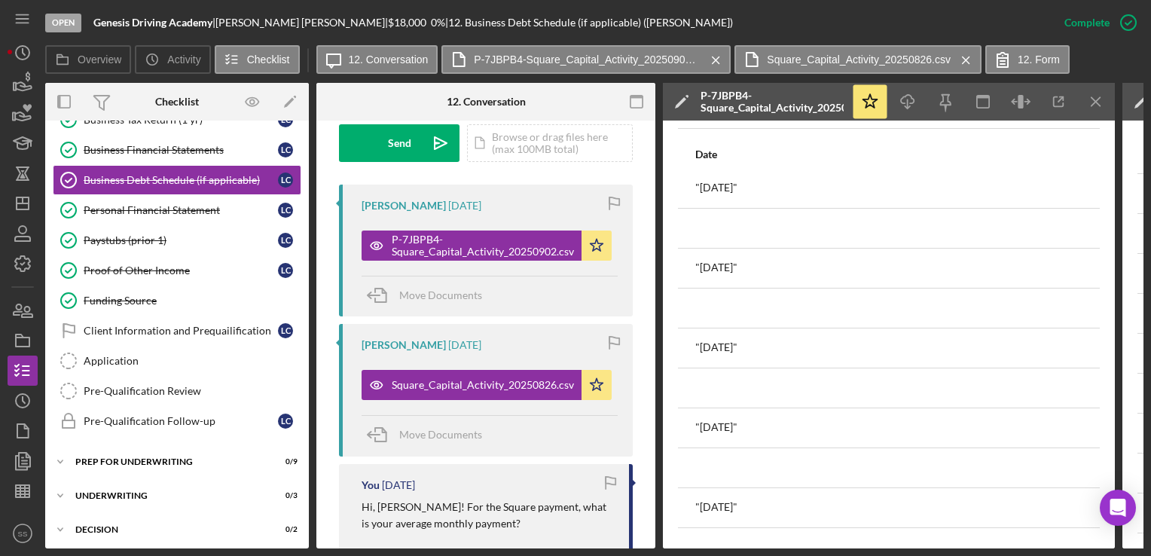
scroll to position [855, 0]
click at [1061, 101] on icon "button" at bounding box center [1059, 102] width 34 height 34
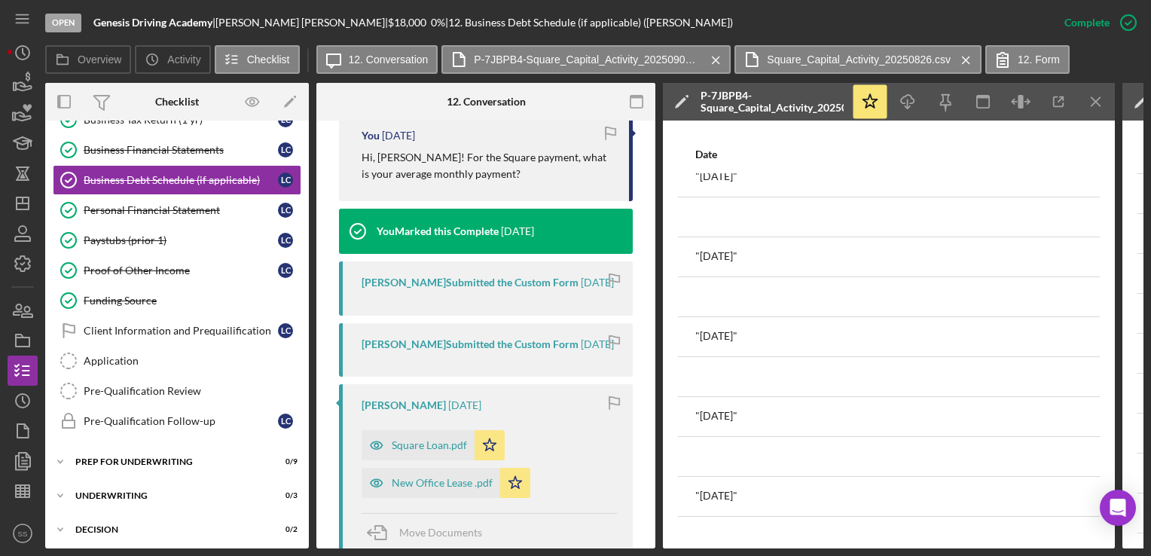
scroll to position [877, 0]
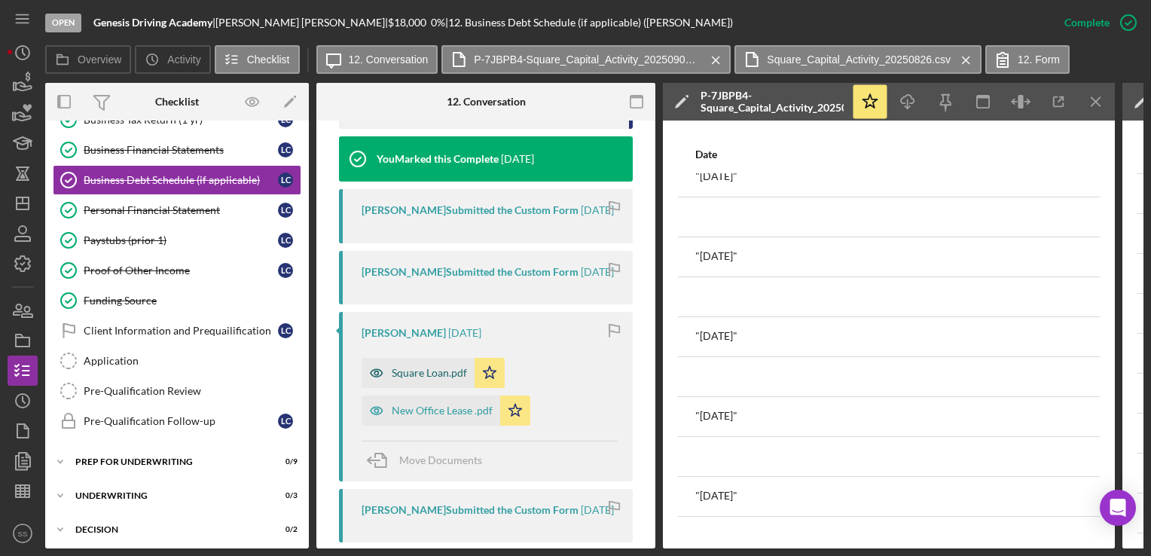
click at [417, 379] on div "Square Loan.pdf" at bounding box center [429, 373] width 75 height 12
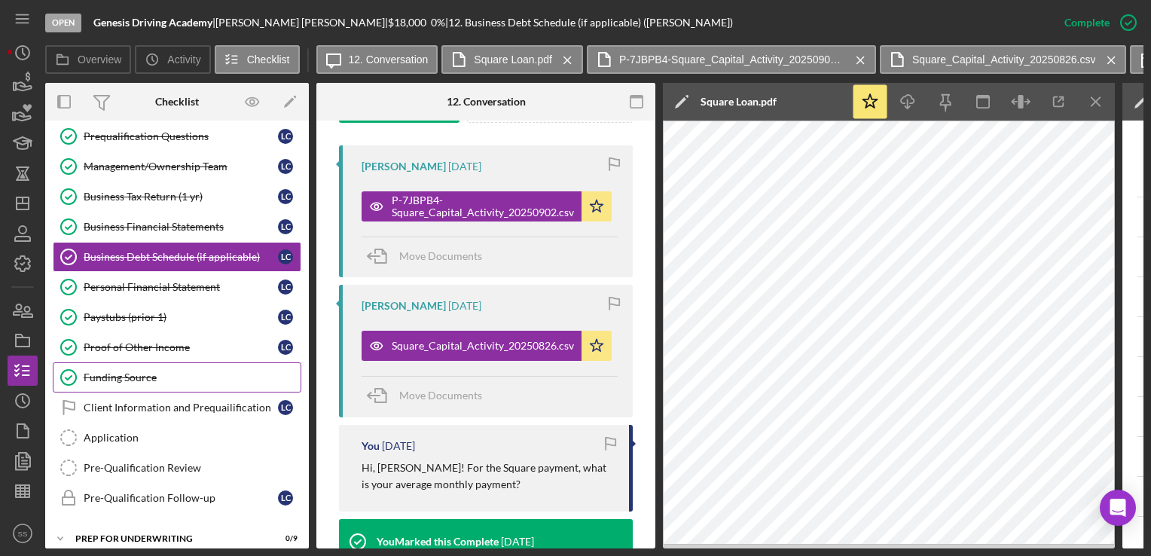
scroll to position [125, 0]
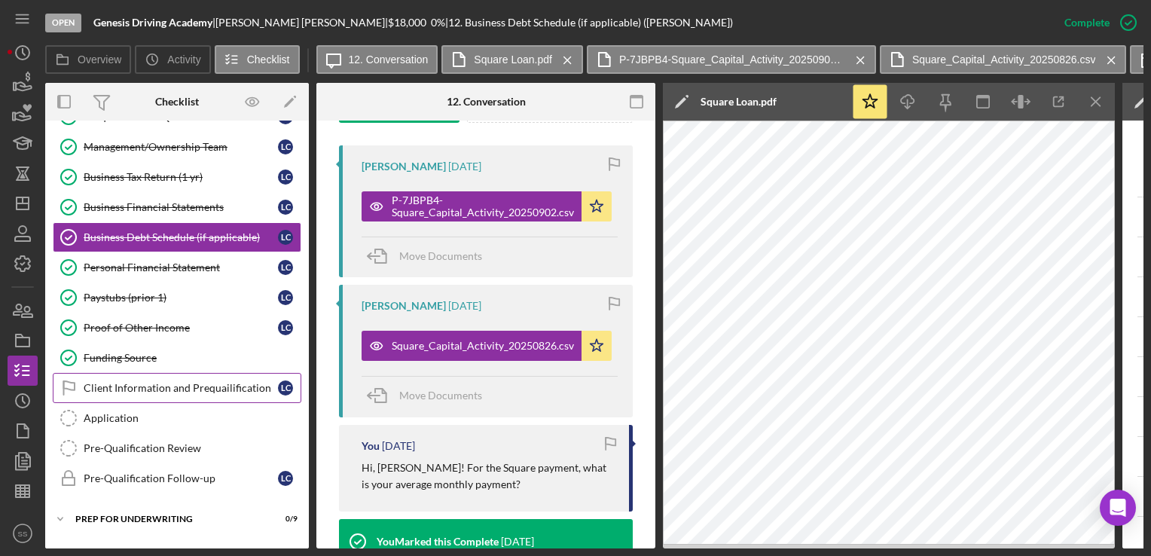
drag, startPoint x: 127, startPoint y: 384, endPoint x: 93, endPoint y: 388, distance: 34.1
click at [93, 388] on div "Client Information and Prequailification" at bounding box center [181, 388] width 194 height 12
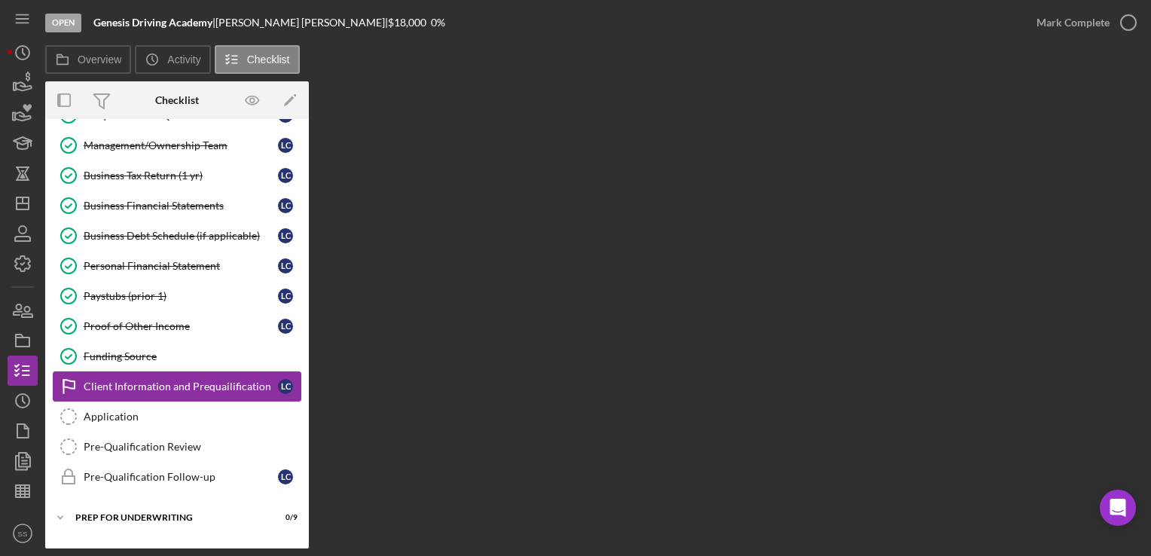
click at [93, 388] on div "Client Information and Prequailification" at bounding box center [181, 386] width 194 height 12
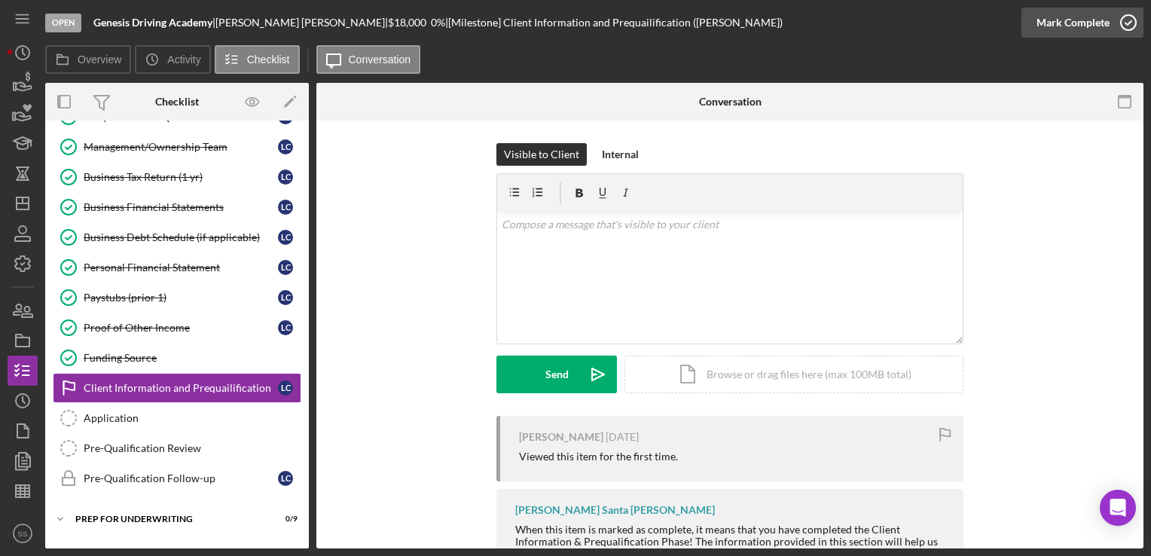
click at [1130, 17] on icon "button" at bounding box center [1129, 23] width 38 height 38
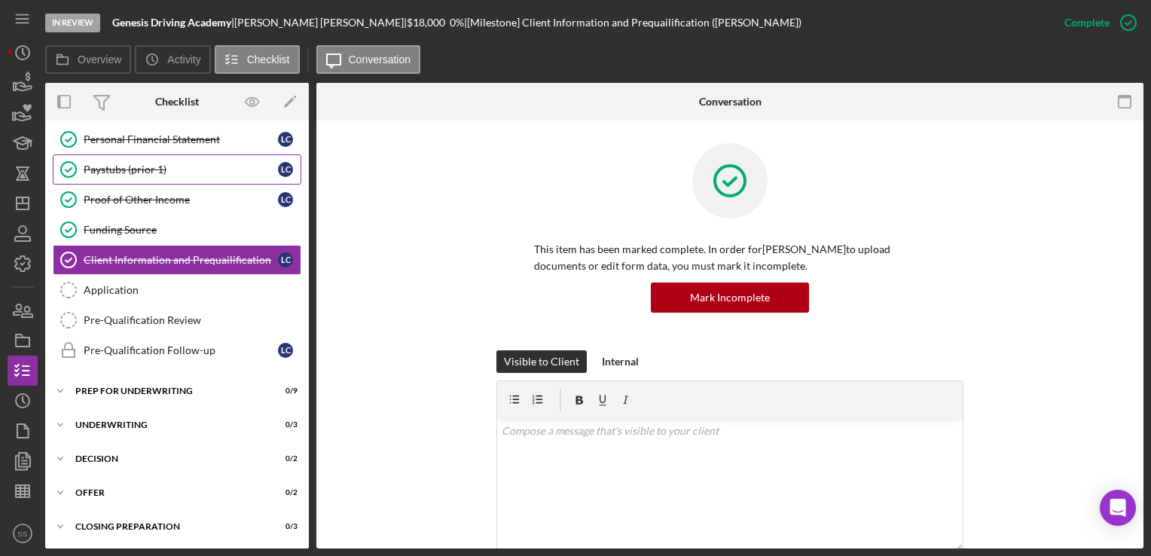
scroll to position [72, 0]
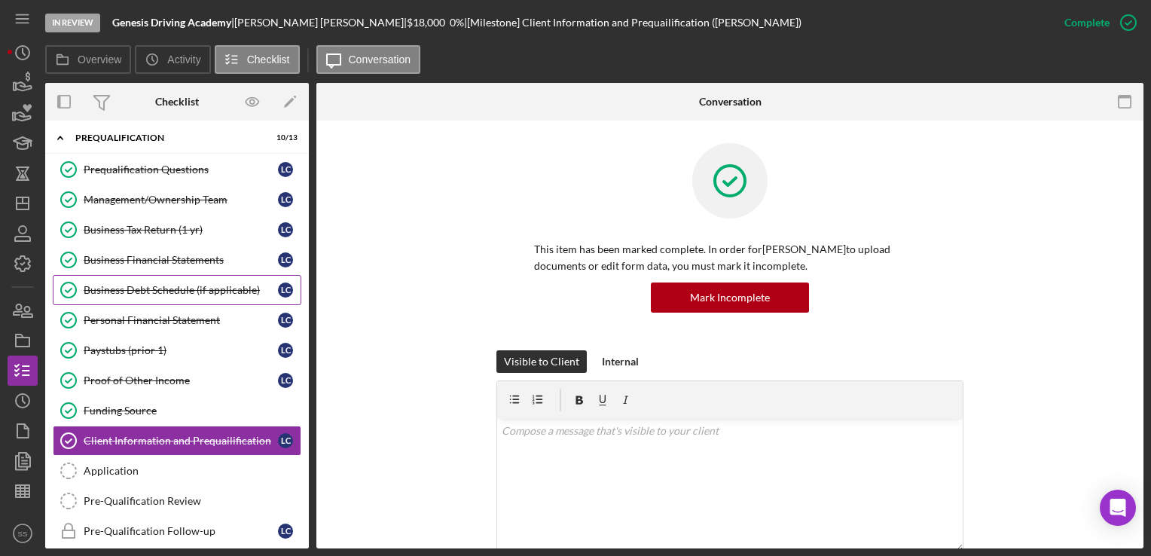
click at [135, 279] on link "Business Debt Schedule (if applicable) Business Debt Schedule (if applicable) L…" at bounding box center [177, 290] width 249 height 30
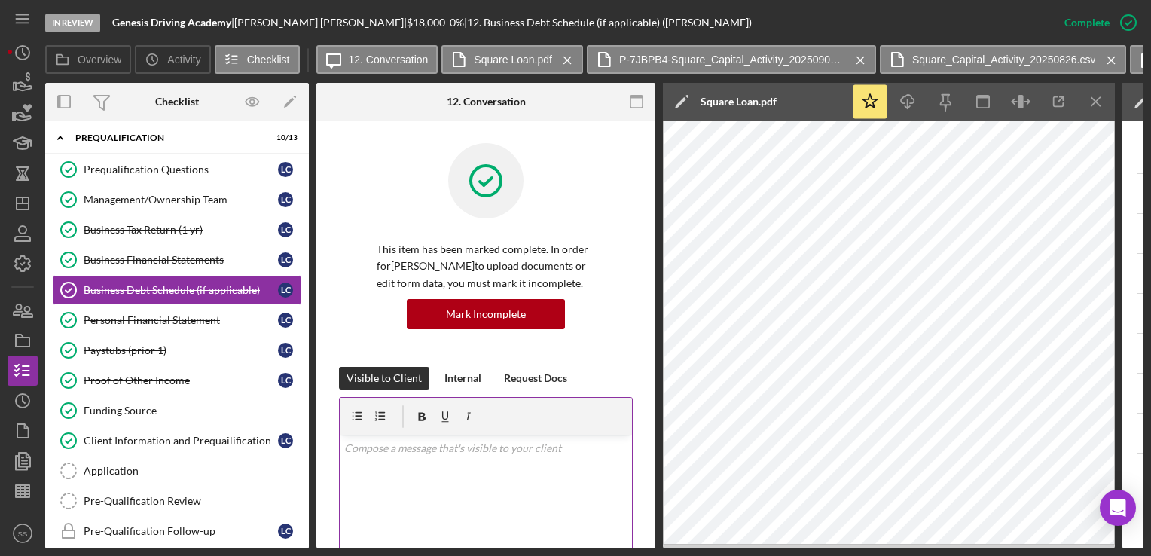
click at [470, 473] on div "v Color teal Color pink Remove color Add row above Add row below Add column bef…" at bounding box center [486, 501] width 292 height 132
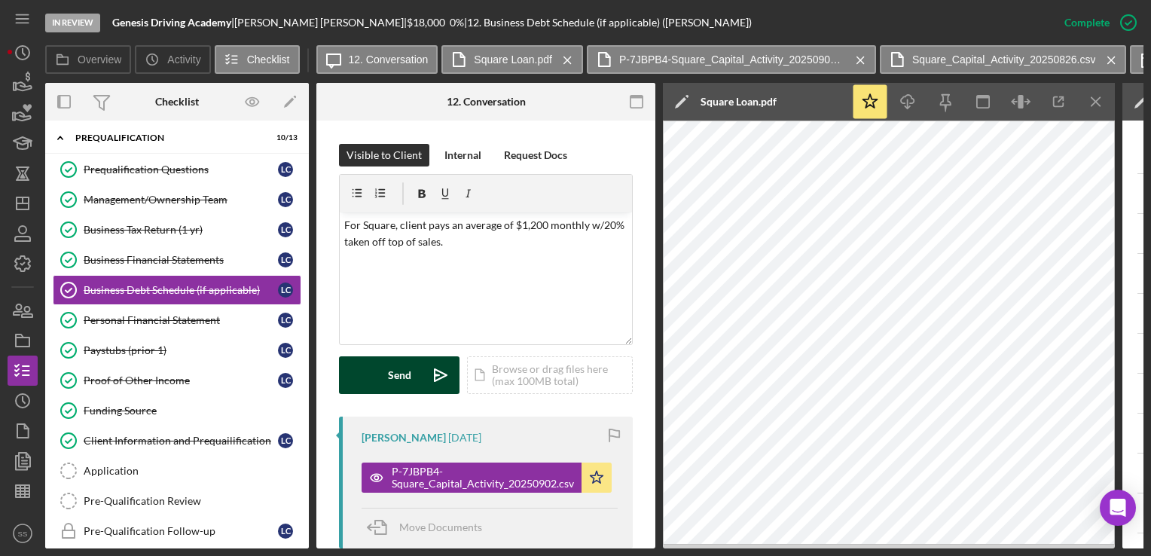
click at [393, 372] on div "Send" at bounding box center [399, 375] width 23 height 38
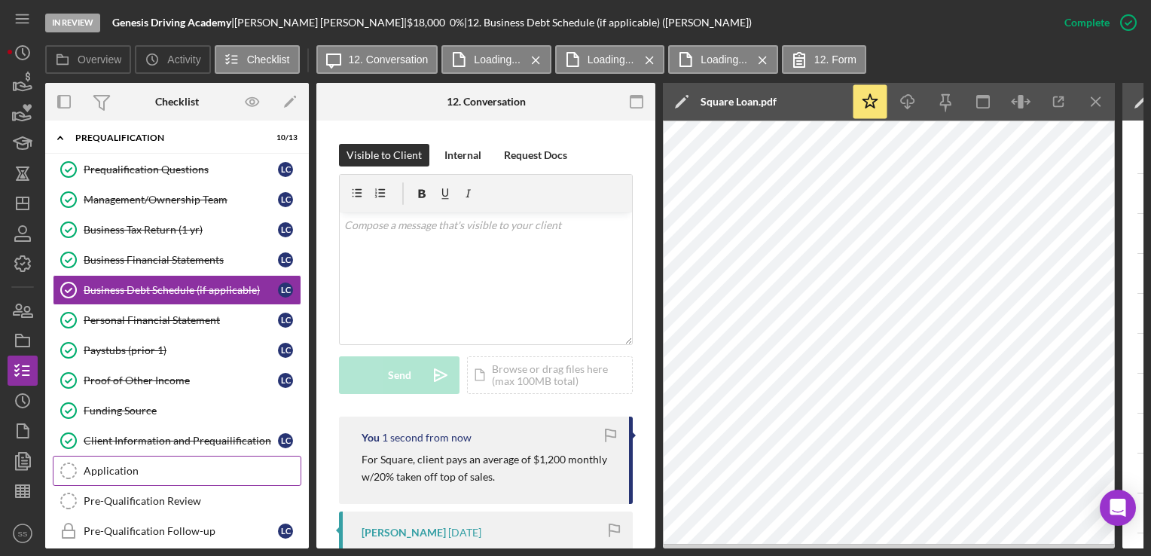
scroll to position [125, 0]
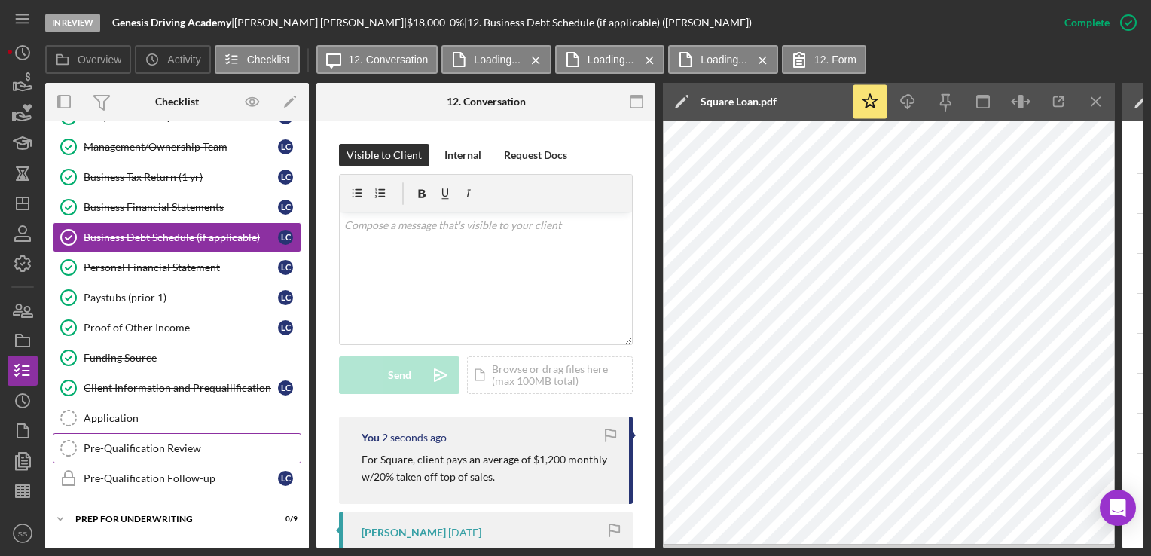
drag, startPoint x: 99, startPoint y: 410, endPoint x: 144, endPoint y: 436, distance: 51.7
click at [144, 436] on link "Pre-Qualification Review Pre-Qualification Review" at bounding box center [177, 448] width 249 height 30
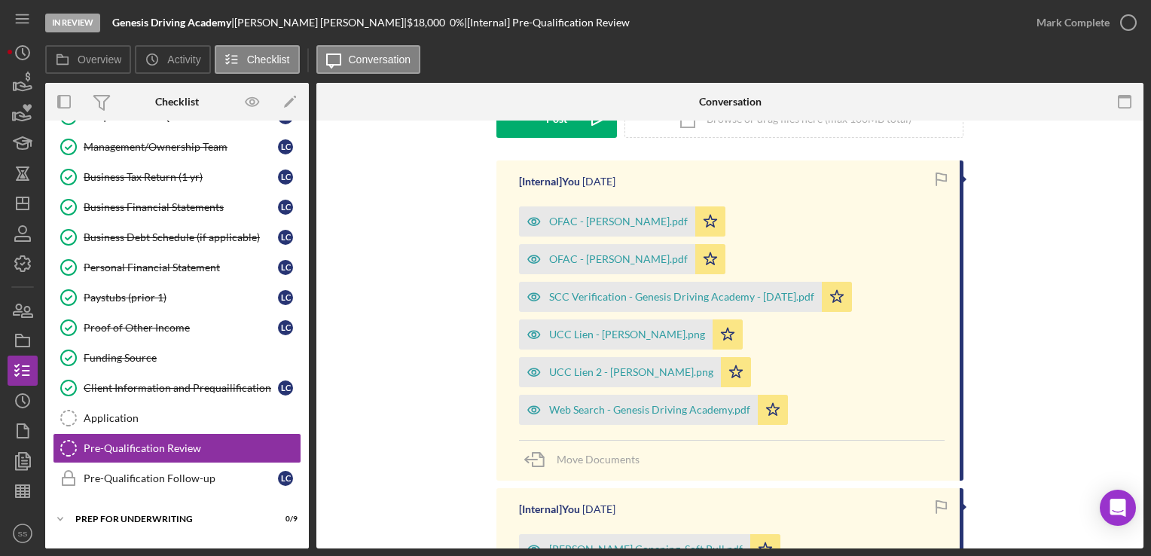
scroll to position [226, 0]
click at [578, 319] on div "UCC Lien - [PERSON_NAME].png" at bounding box center [616, 334] width 194 height 30
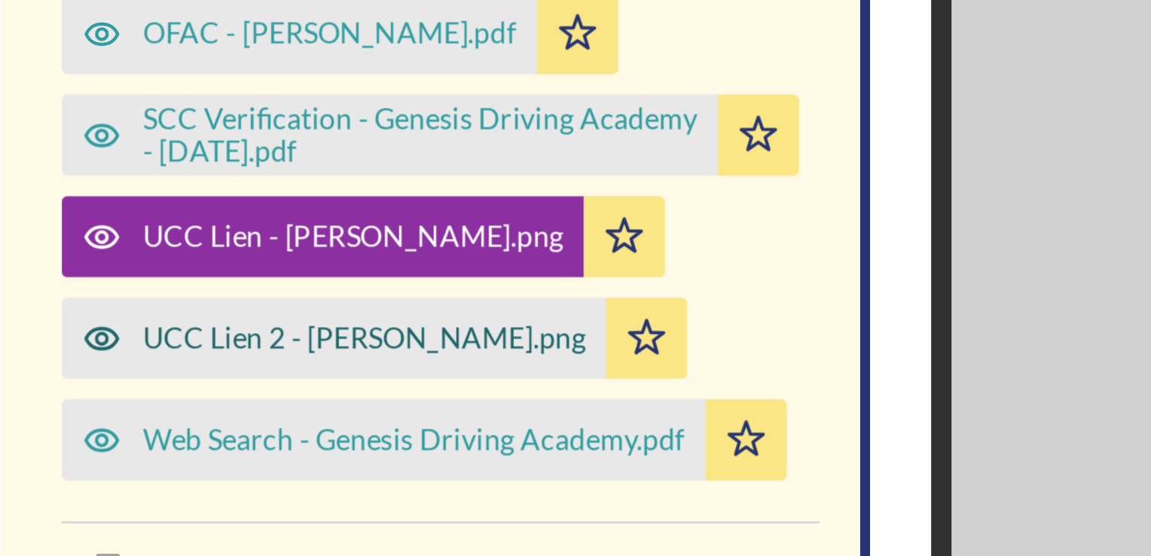
click at [535, 371] on div "UCC Lien 2 - [PERSON_NAME].png" at bounding box center [474, 371] width 164 height 12
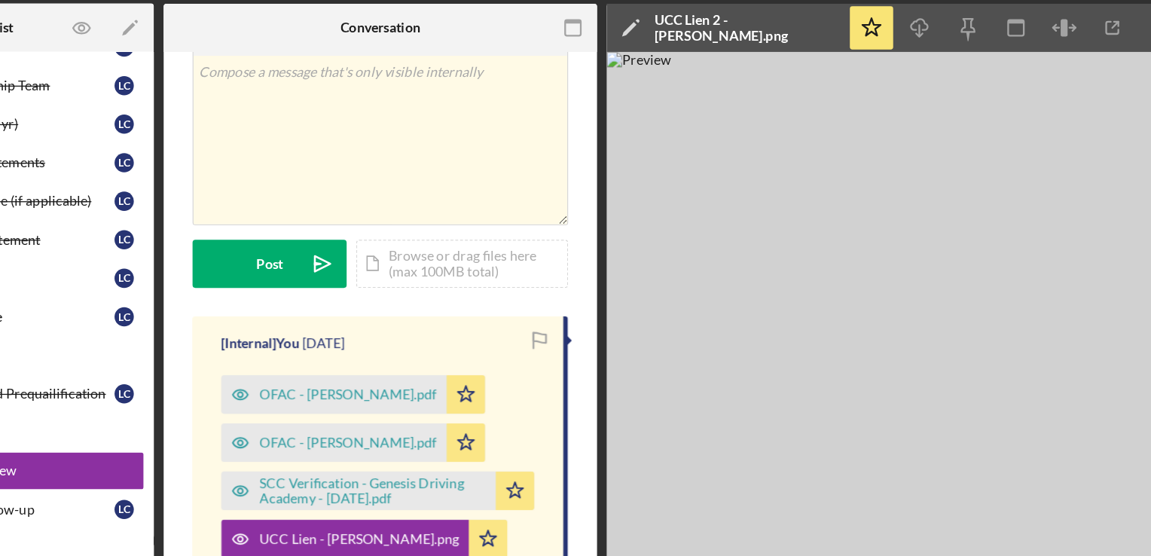
scroll to position [0, 136]
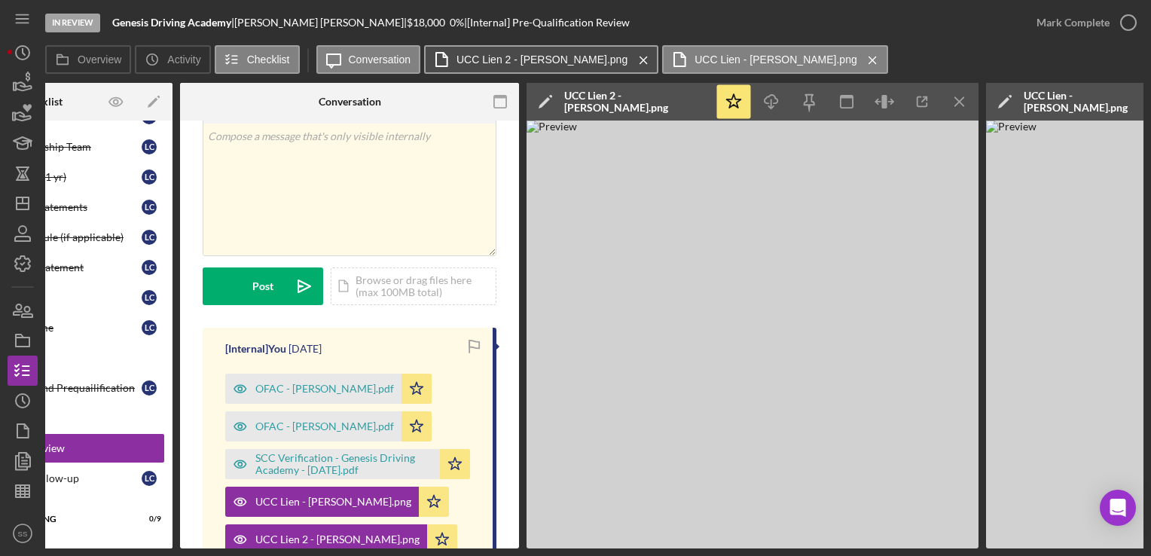
click at [512, 63] on label "UCC Lien 2 - [PERSON_NAME].png" at bounding box center [542, 59] width 171 height 12
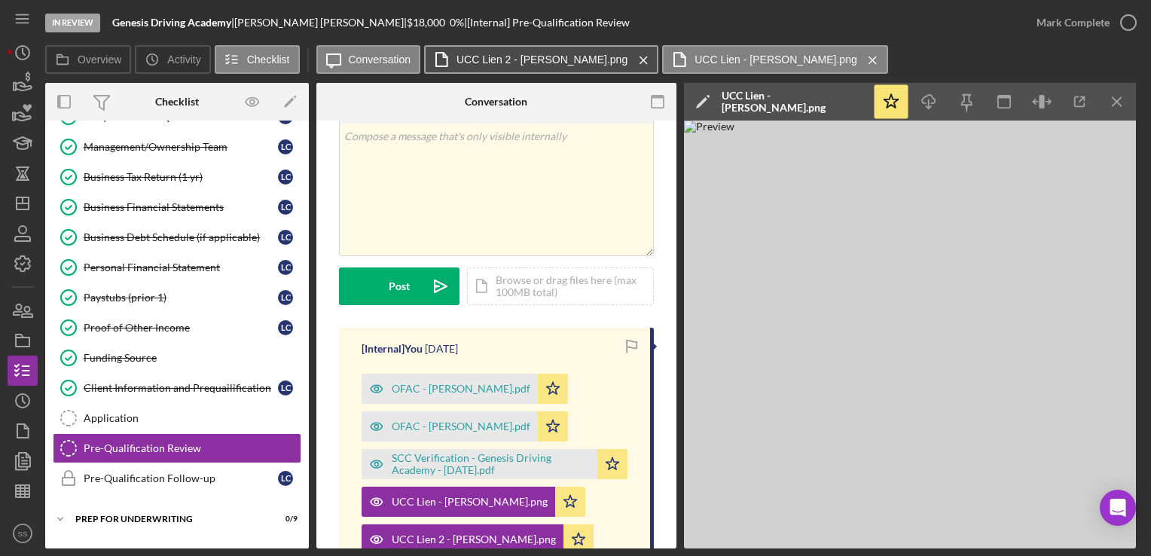
scroll to position [0, 0]
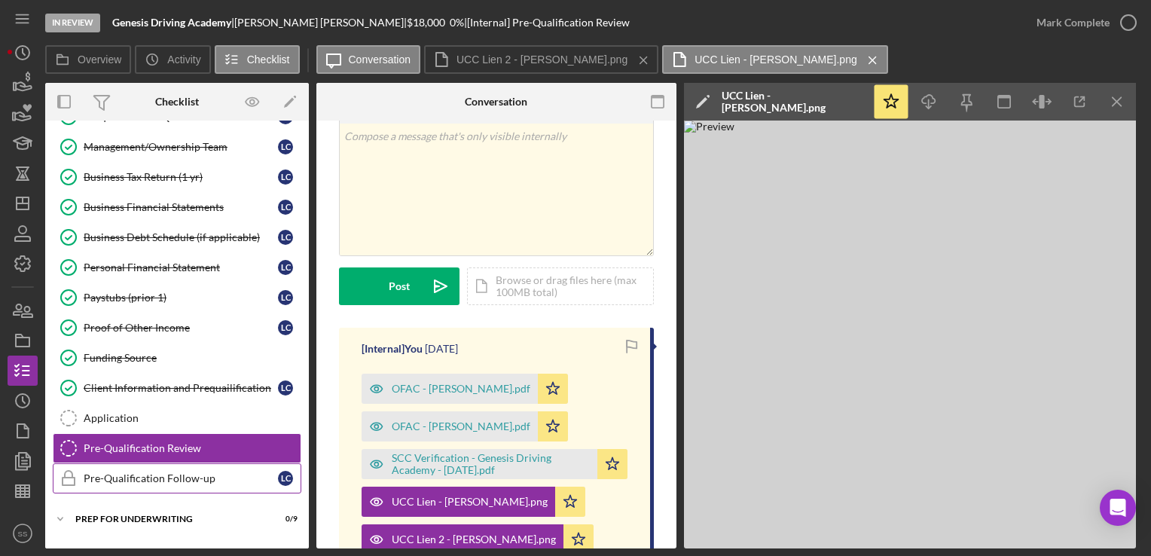
click at [112, 472] on div "Pre-Qualification Follow-up" at bounding box center [181, 478] width 194 height 12
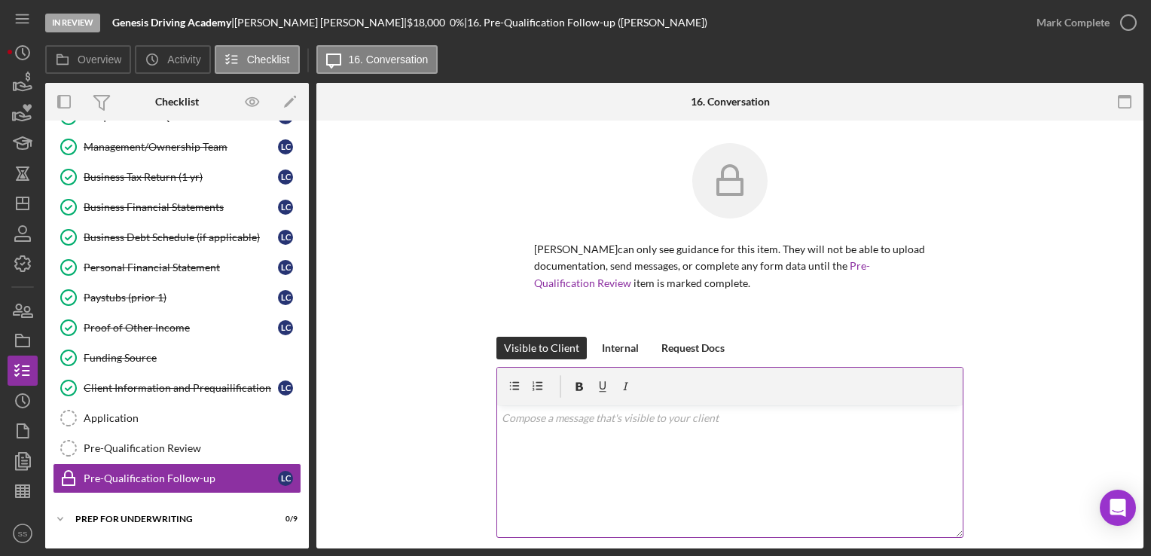
click at [552, 447] on div "v Color teal Color pink Remove color Add row above Add row below Add column bef…" at bounding box center [730, 471] width 466 height 132
click at [648, 460] on p "Can you please tell me about the UCC liens" at bounding box center [730, 460] width 457 height 17
click at [760, 451] on div "v Color teal Color pink Remove color Add row above Add row below Add column bef…" at bounding box center [730, 471] width 466 height 132
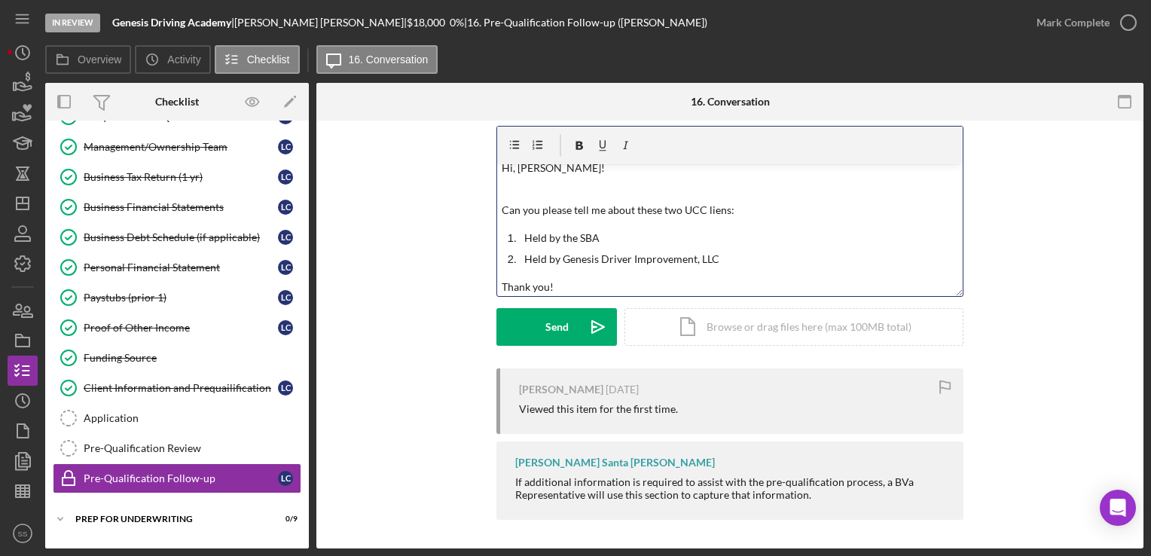
scroll to position [241, 0]
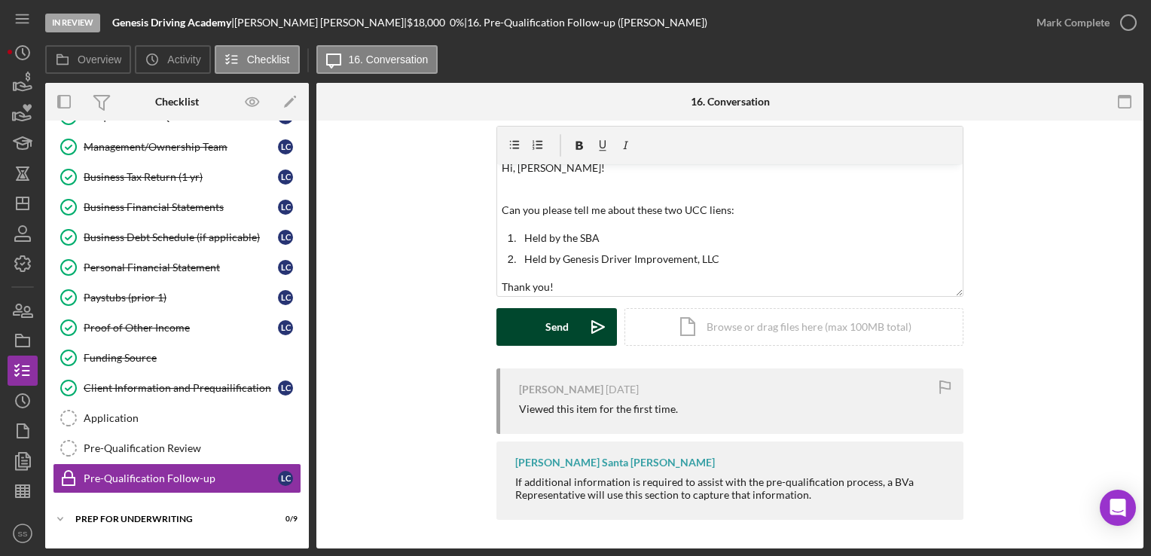
click at [545, 330] on div "Send" at bounding box center [556, 327] width 23 height 38
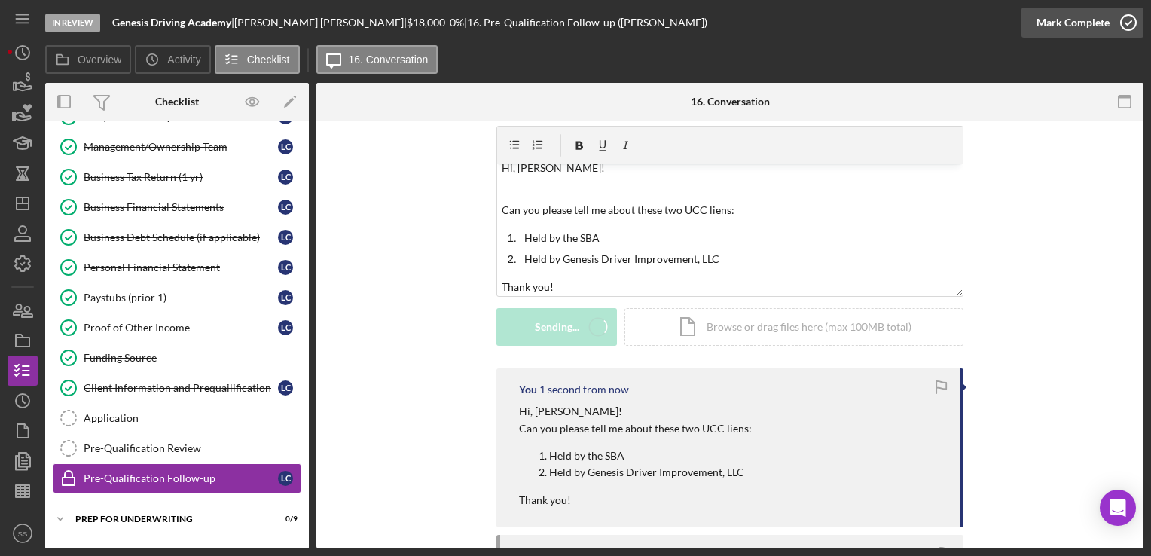
scroll to position [0, 0]
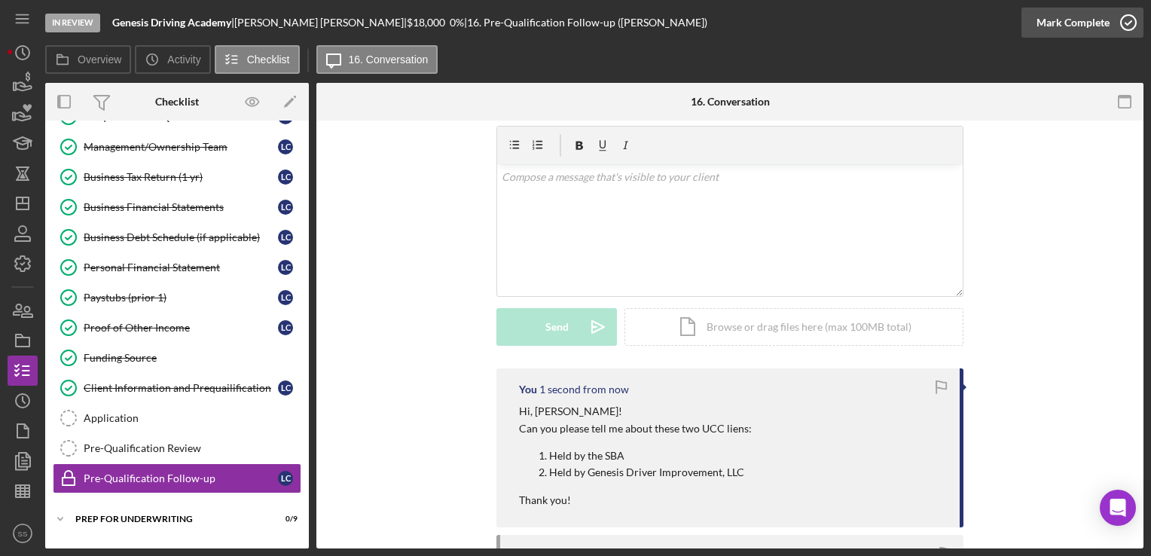
click at [1089, 22] on div "Mark Complete" at bounding box center [1073, 23] width 73 height 30
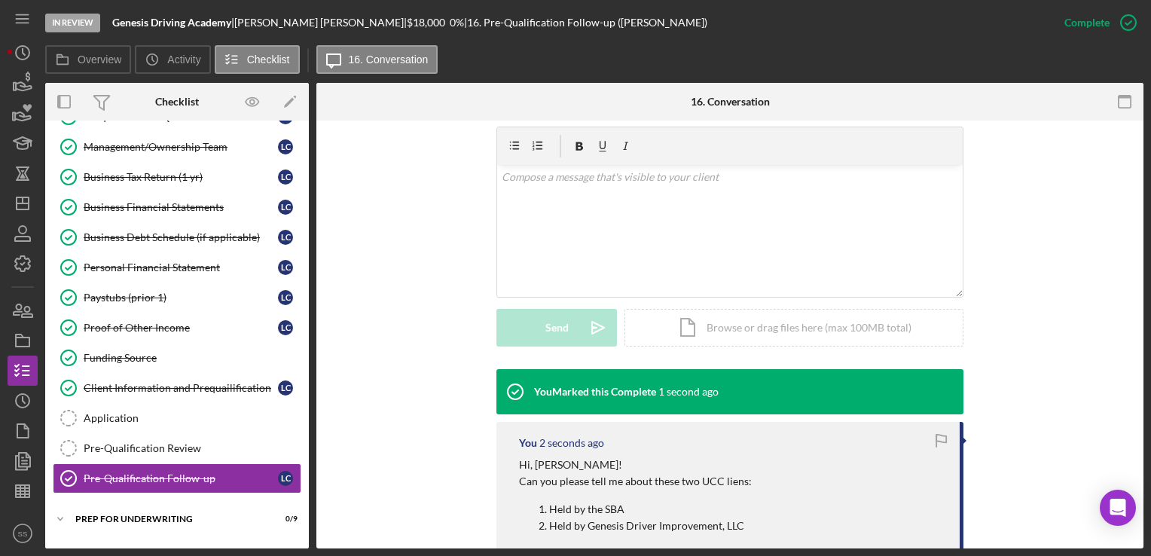
click at [0, 0] on div "Mark Incomplete" at bounding box center [0, 0] width 0 height 0
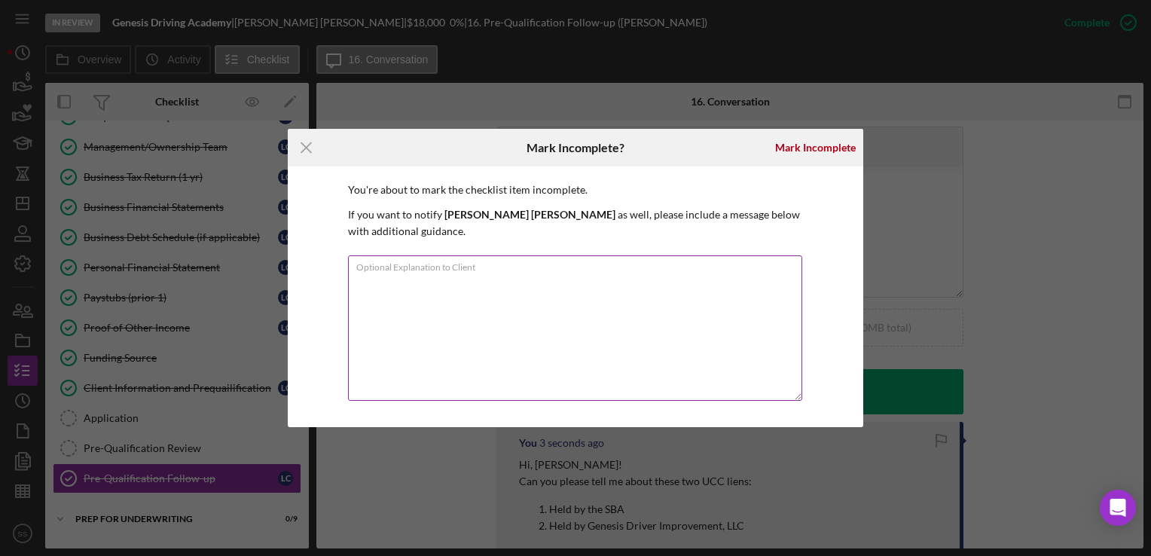
click at [624, 324] on textarea "Optional Explanation to Client" at bounding box center [575, 327] width 454 height 145
type textarea "n/a"
click at [836, 148] on div "Mark Incomplete" at bounding box center [815, 148] width 81 height 30
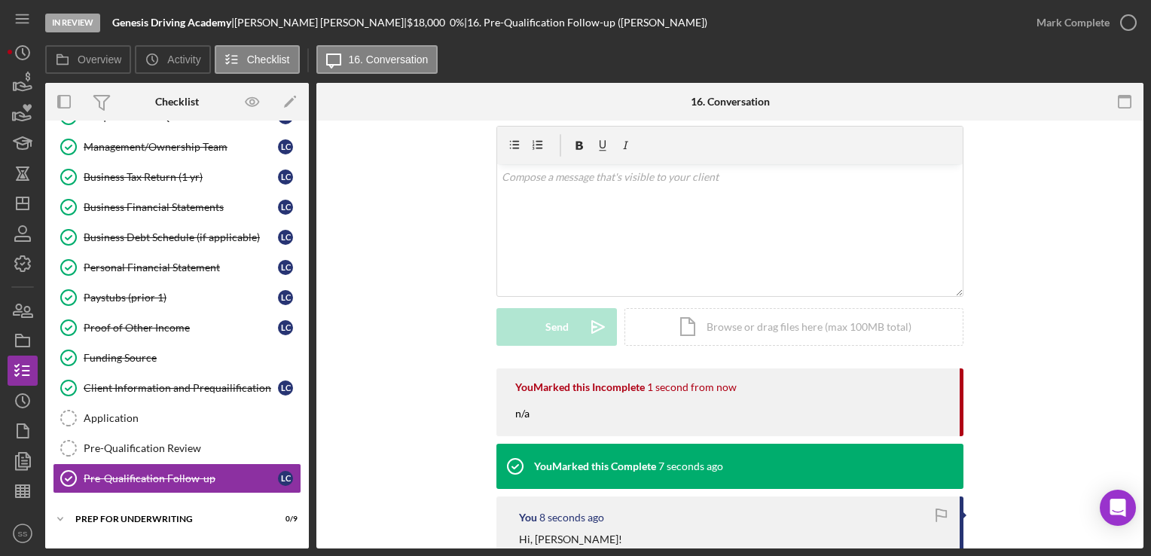
scroll to position [241, 0]
click at [149, 508] on div "Icon/Expander Prep for Underwriting 0 / 9" at bounding box center [177, 519] width 264 height 30
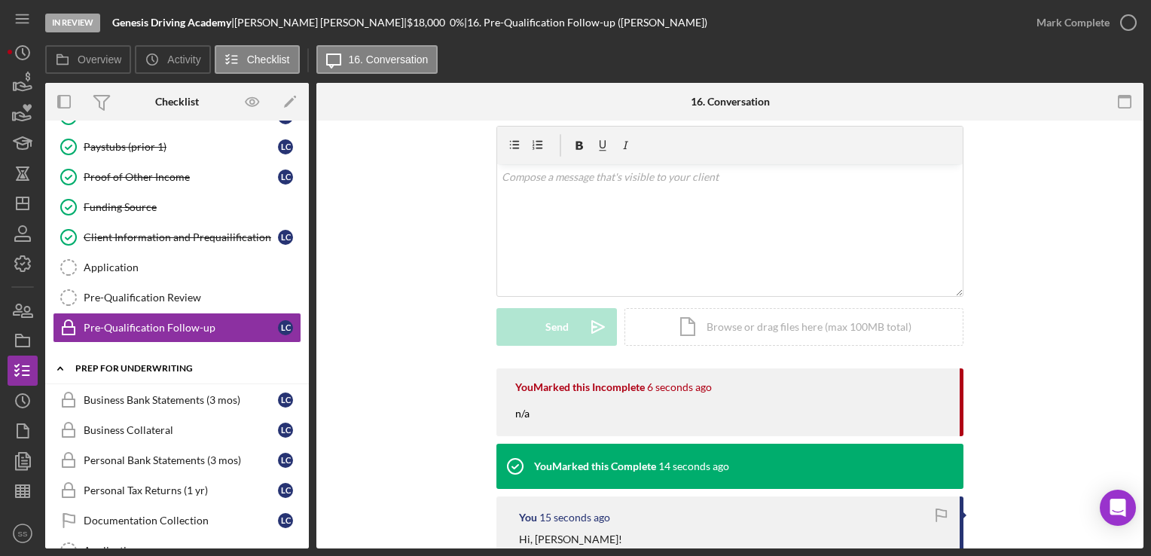
scroll to position [274, 0]
drag, startPoint x: 151, startPoint y: 336, endPoint x: 381, endPoint y: 282, distance: 236.1
click at [381, 282] on div "Visible to Client Internal Request Docs v Color teal Color pink Remove color Ad…" at bounding box center [730, 232] width 782 height 273
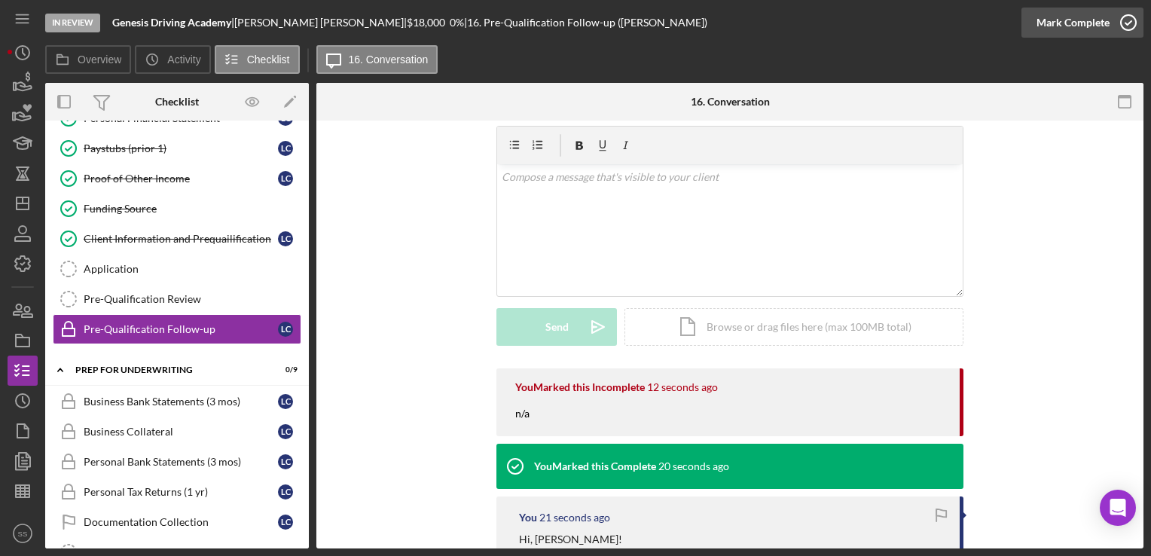
click at [1104, 20] on div "Mark Complete" at bounding box center [1073, 23] width 73 height 30
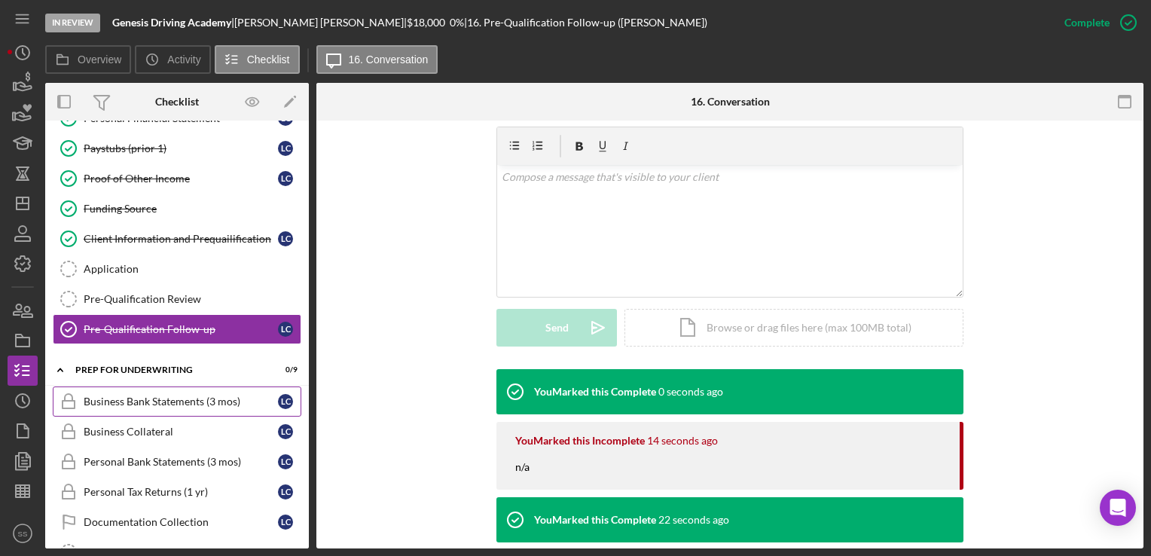
click at [147, 399] on div "Business Bank Statements (3 mos)" at bounding box center [181, 402] width 194 height 12
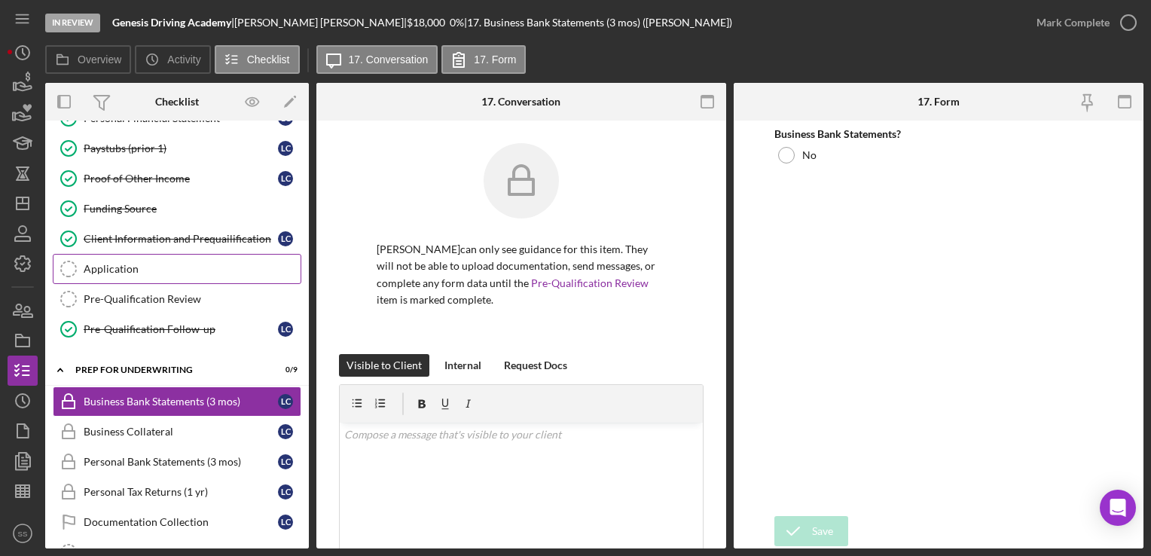
click at [147, 270] on div "Application" at bounding box center [192, 269] width 217 height 12
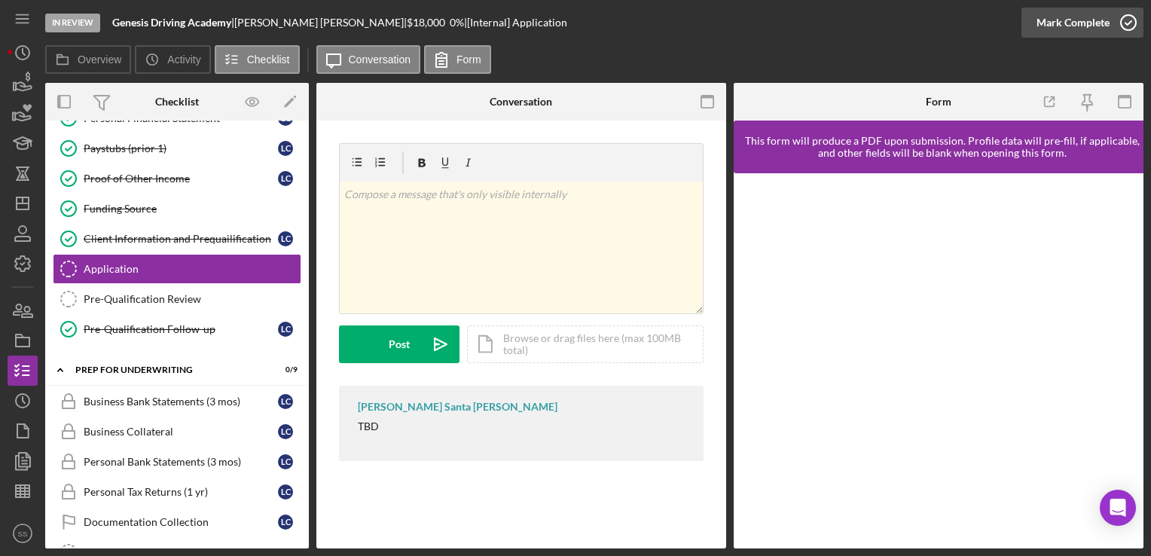
click at [1076, 26] on div "Mark Complete" at bounding box center [1073, 23] width 73 height 30
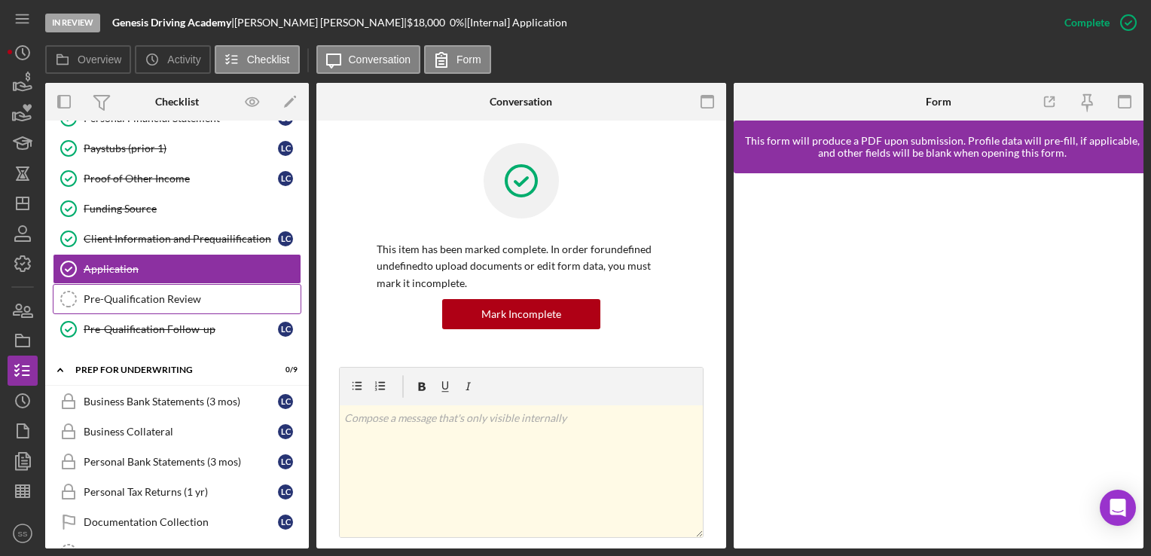
click at [93, 306] on link "Pre-Qualification Review Pre-Qualification Review" at bounding box center [177, 299] width 249 height 30
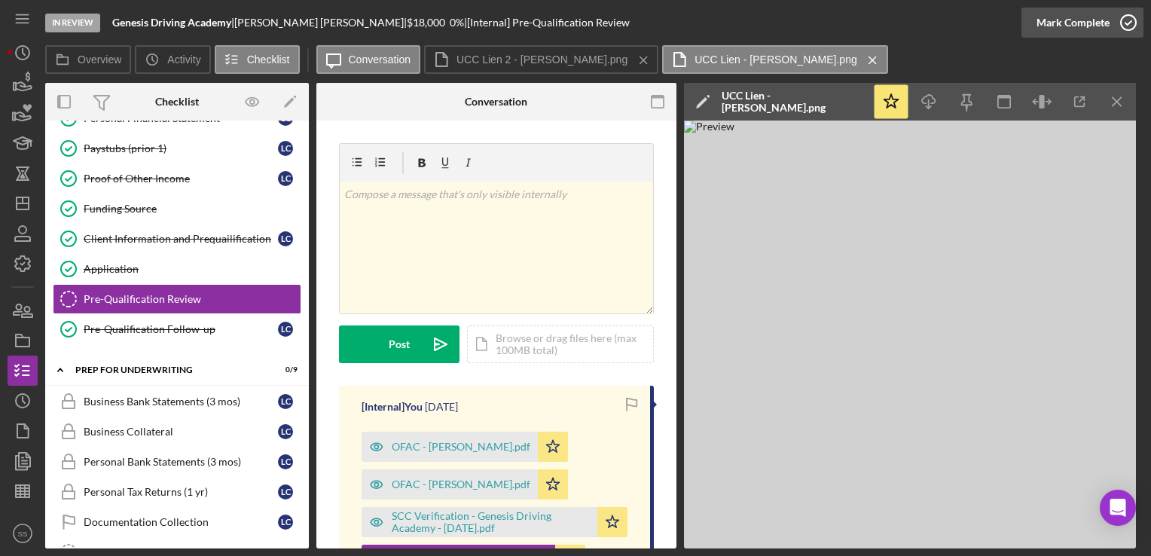
click at [1140, 12] on icon "button" at bounding box center [1129, 23] width 38 height 38
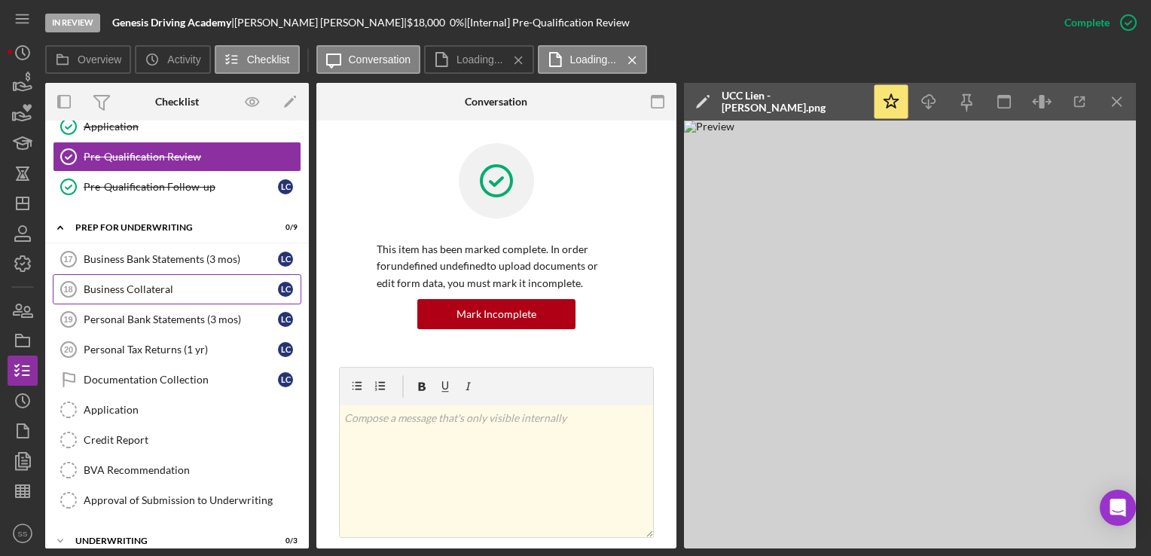
scroll to position [417, 0]
click at [124, 255] on div "Business Bank Statements (3 mos)" at bounding box center [181, 258] width 194 height 12
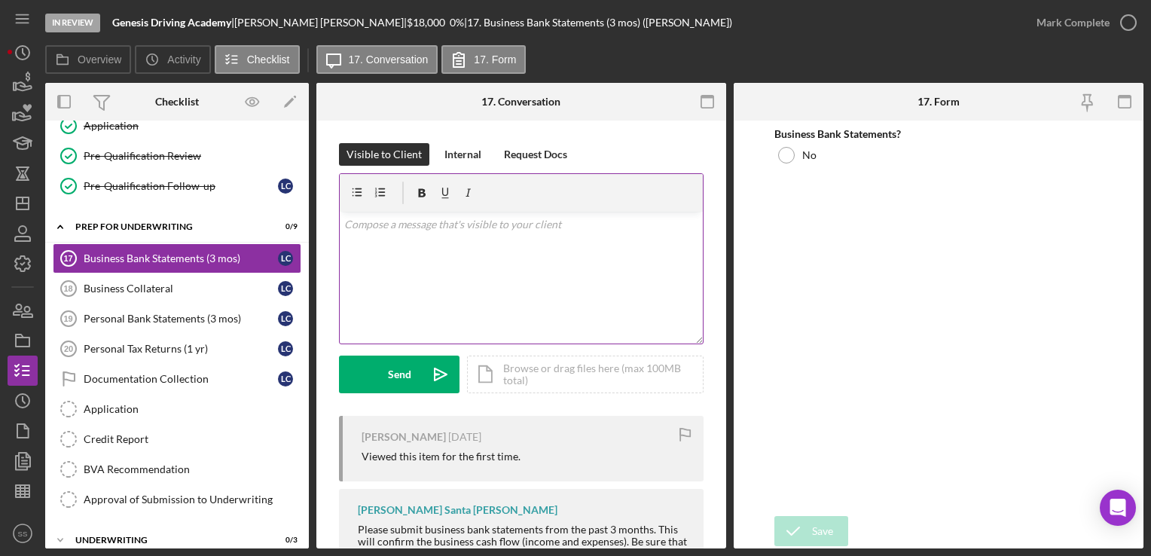
click at [376, 248] on div "v Color teal Color pink Remove color Add row above Add row below Add column bef…" at bounding box center [521, 278] width 363 height 132
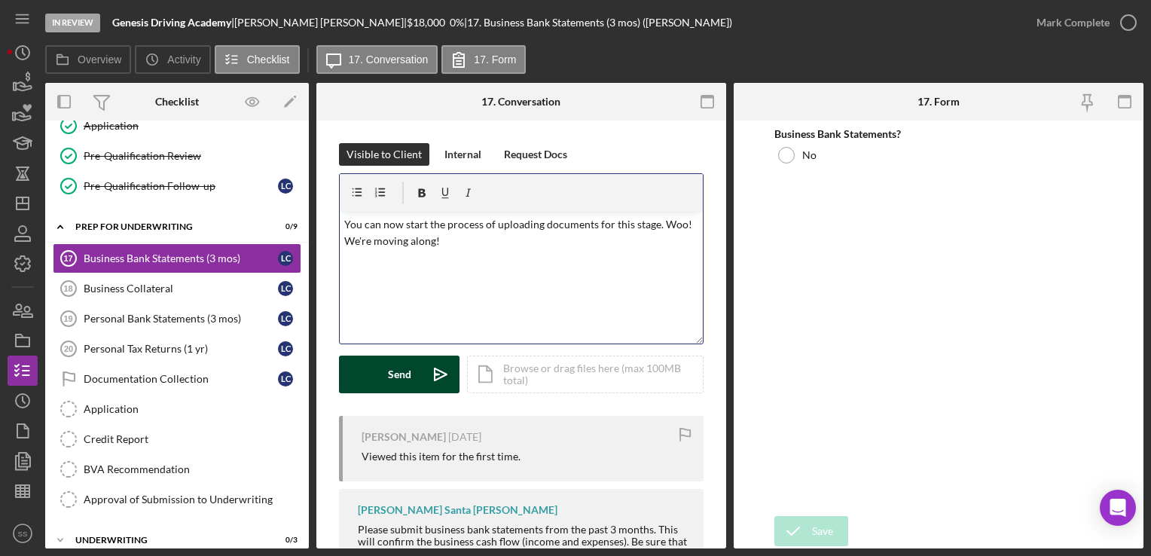
click at [372, 368] on button "Send Icon/icon-invite-send" at bounding box center [399, 375] width 121 height 38
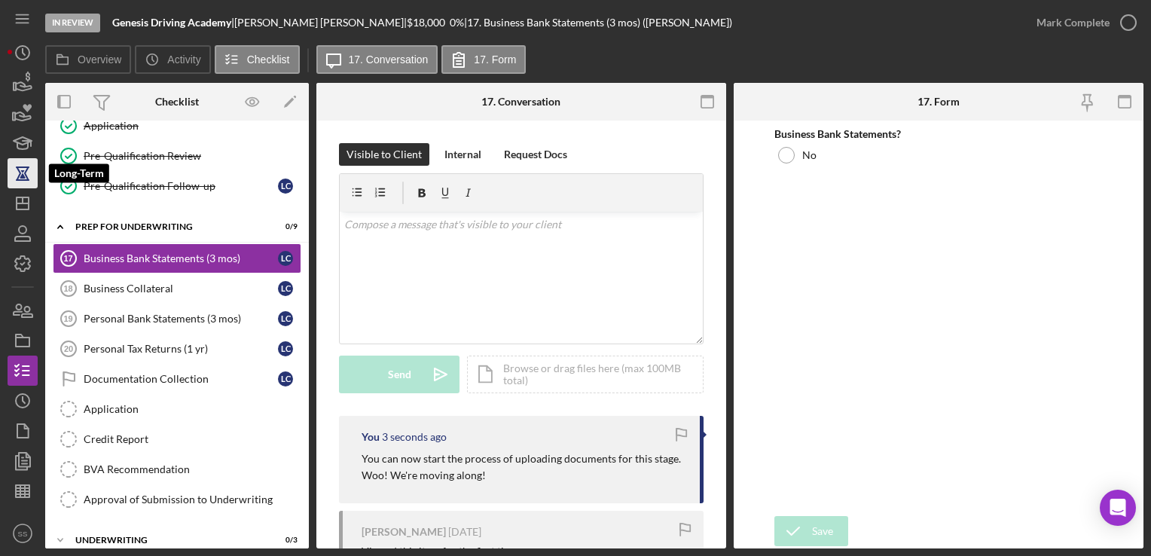
click at [20, 179] on icon "button" at bounding box center [23, 180] width 14 height 2
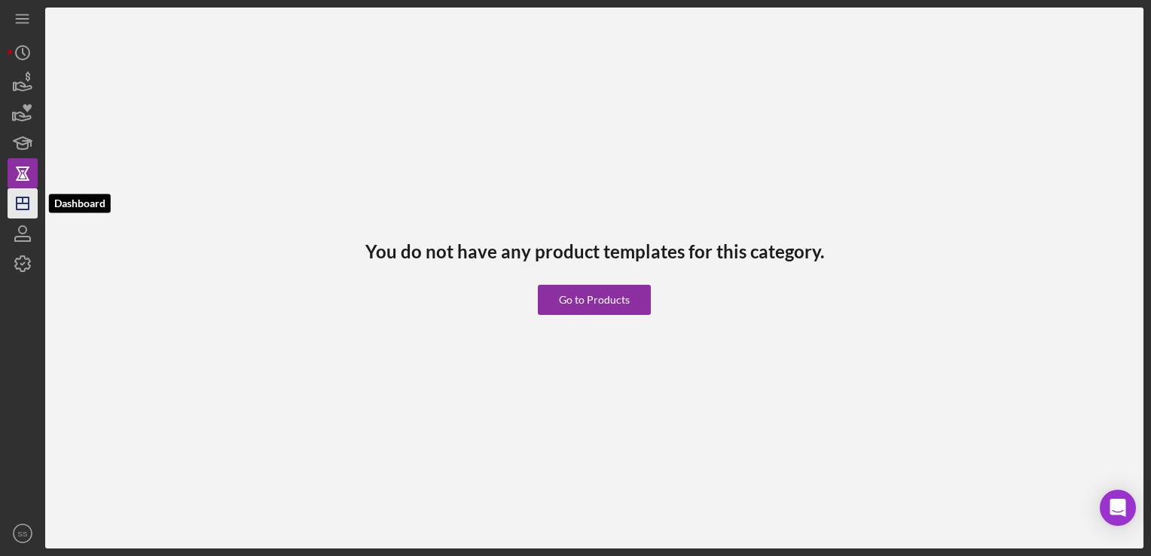
click at [26, 211] on icon "Icon/Dashboard" at bounding box center [23, 204] width 38 height 38
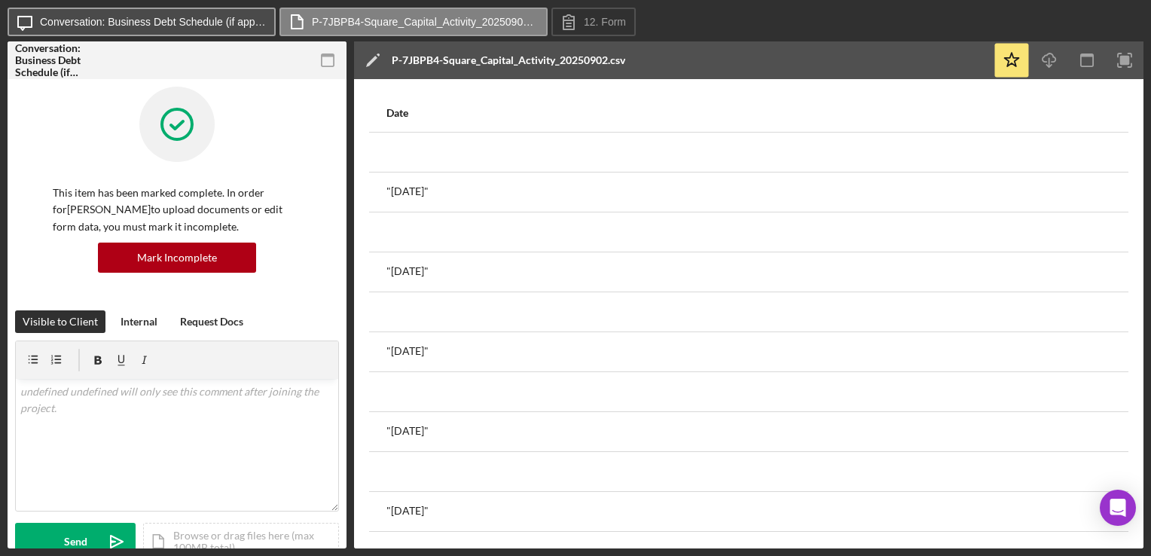
click at [124, 23] on label "Conversation: Business Debt Schedule (if applicable) ([PERSON_NAME])" at bounding box center [153, 22] width 226 height 12
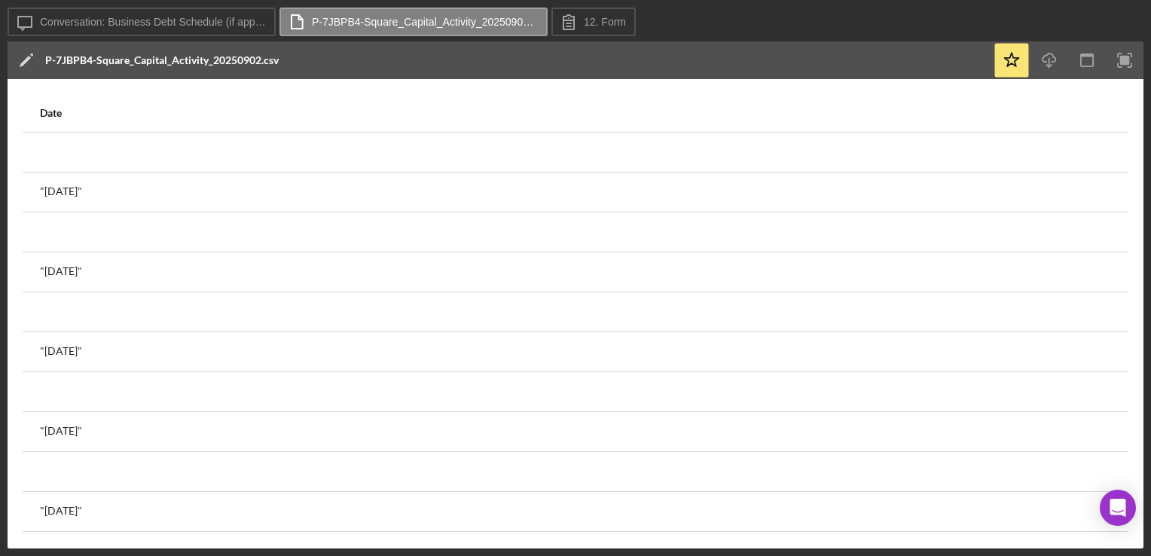
click at [61, 58] on div "P-7JBPB4-Square_Capital_Activity_20250902.csv" at bounding box center [162, 60] width 234 height 12
